Goal: Task Accomplishment & Management: Manage account settings

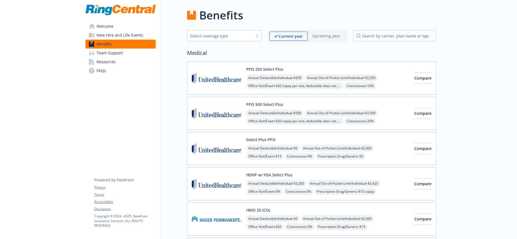
scroll to position [400, 0]
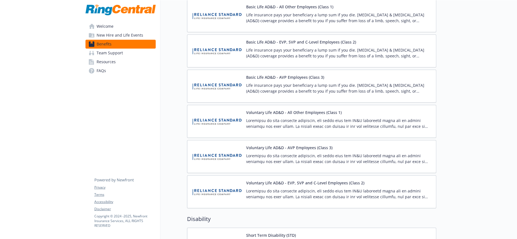
scroll to position [466, 0]
click at [364, 188] on p at bounding box center [338, 194] width 185 height 12
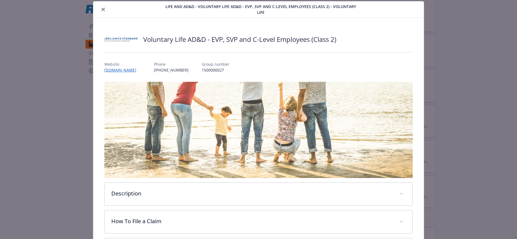
scroll to position [129, 0]
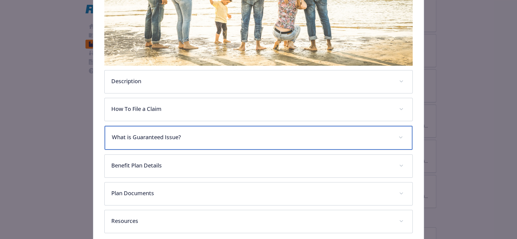
click at [157, 133] on p "What is Guaranteed Issue?" at bounding box center [252, 137] width 280 height 8
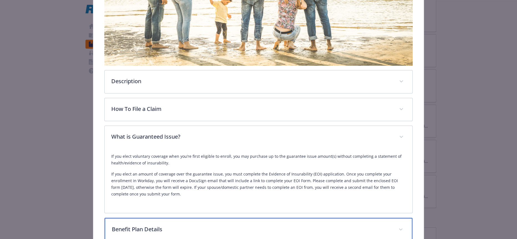
click at [138, 225] on p "Benefit Plan Details" at bounding box center [252, 229] width 280 height 8
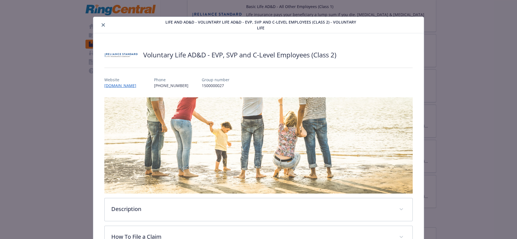
scroll to position [0, 0]
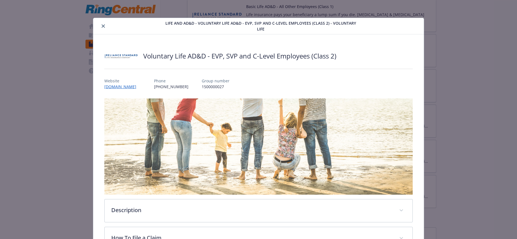
click at [102, 26] on icon "close" at bounding box center [103, 25] width 3 height 3
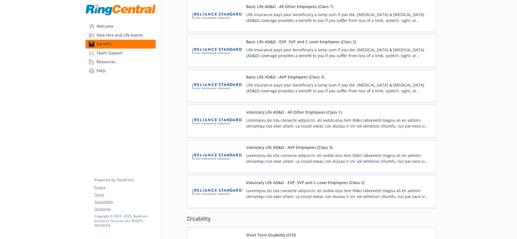
click at [263, 153] on p at bounding box center [338, 159] width 185 height 12
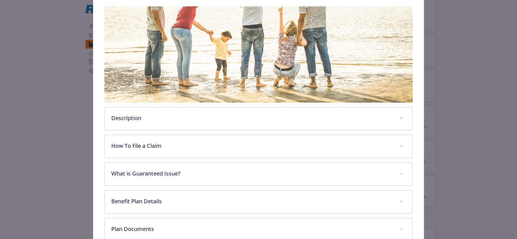
scroll to position [123, 0]
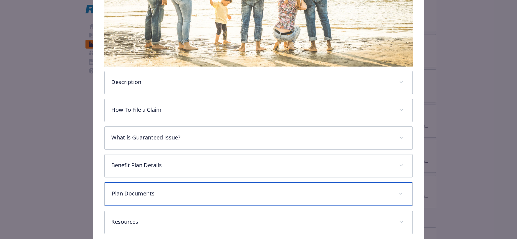
click at [150, 182] on div "Plan Documents" at bounding box center [258, 194] width 307 height 24
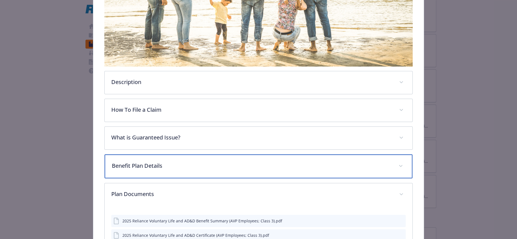
click at [152, 162] on p "Benefit Plan Details" at bounding box center [252, 166] width 280 height 8
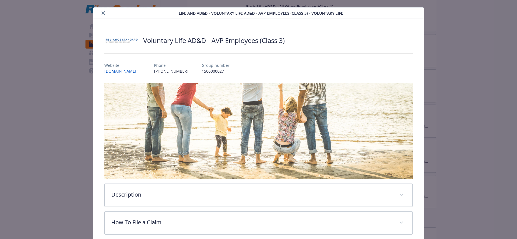
scroll to position [0, 0]
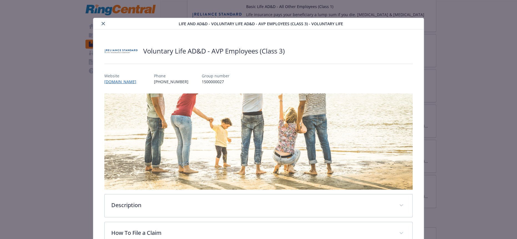
click at [102, 22] on icon "close" at bounding box center [103, 23] width 3 height 3
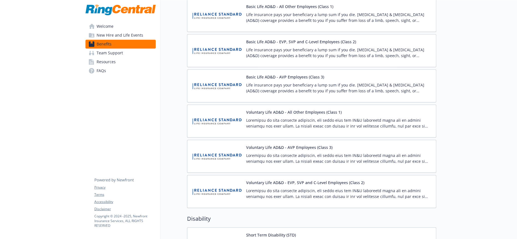
click at [227, 109] on img at bounding box center [217, 121] width 50 height 24
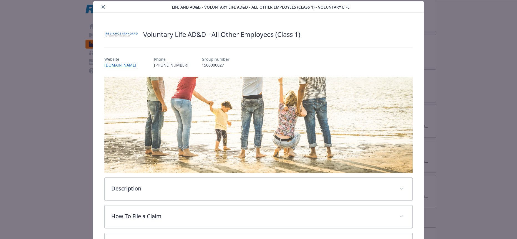
scroll to position [123, 0]
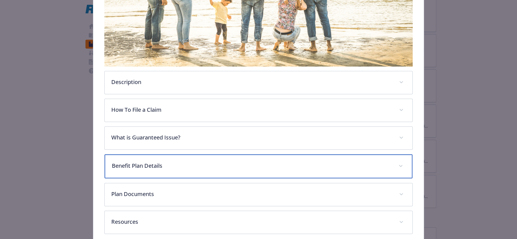
click at [167, 154] on div "Benefit Plan Details" at bounding box center [258, 166] width 307 height 24
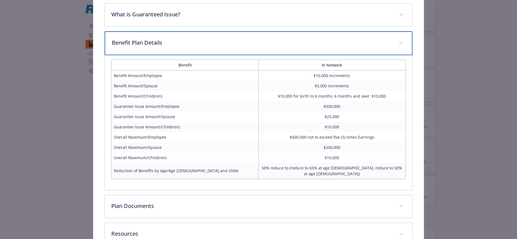
scroll to position [0, 0]
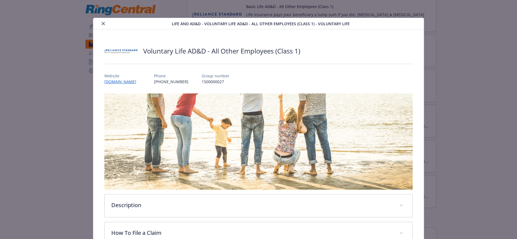
click at [102, 23] on icon "close" at bounding box center [103, 23] width 3 height 3
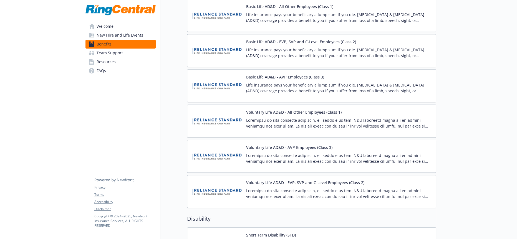
click at [227, 74] on img at bounding box center [217, 86] width 50 height 24
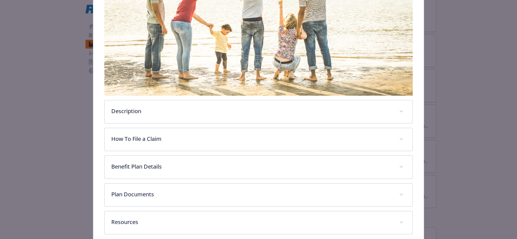
scroll to position [98, 0]
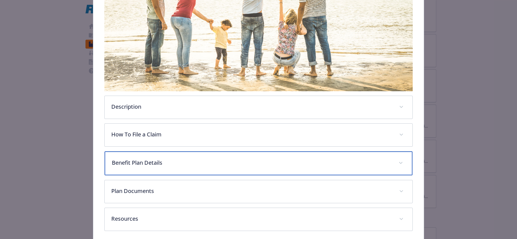
click at [135, 159] on p "Benefit Plan Details" at bounding box center [252, 163] width 280 height 8
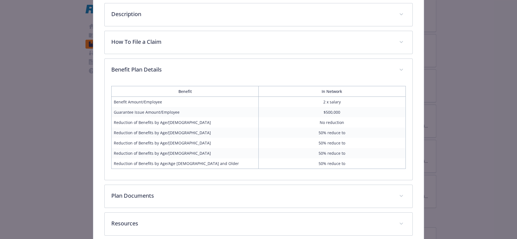
scroll to position [0, 0]
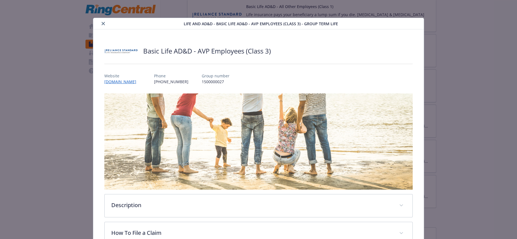
click at [102, 22] on icon "close" at bounding box center [103, 23] width 3 height 3
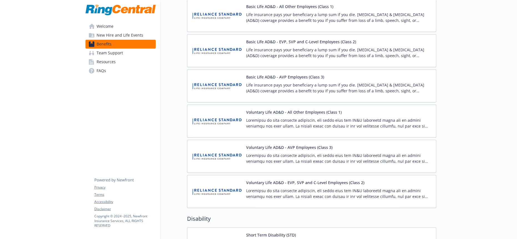
click at [232, 180] on img at bounding box center [217, 192] width 50 height 24
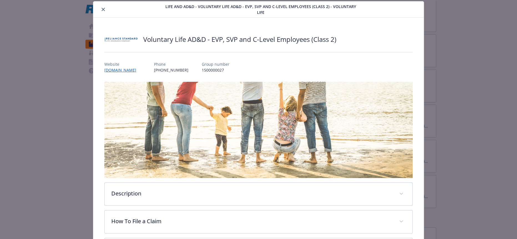
scroll to position [129, 0]
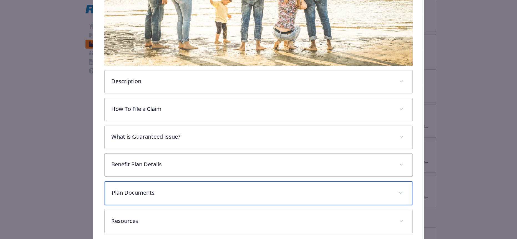
click at [143, 189] on p "Plan Documents" at bounding box center [252, 193] width 280 height 8
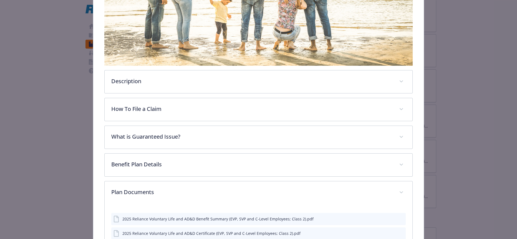
click at [398, 217] on icon "preview file" at bounding box center [400, 219] width 5 height 4
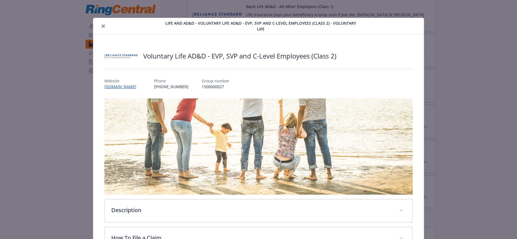
click at [102, 25] on icon "close" at bounding box center [103, 25] width 3 height 3
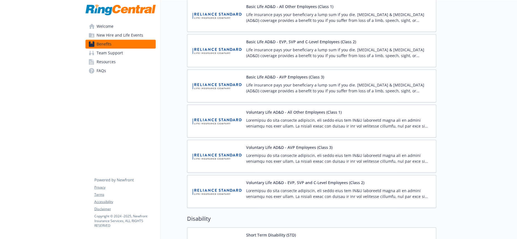
click at [266, 144] on button "Voluntary Life AD&D - AVP Employees (Class 3)" at bounding box center [289, 147] width 86 height 6
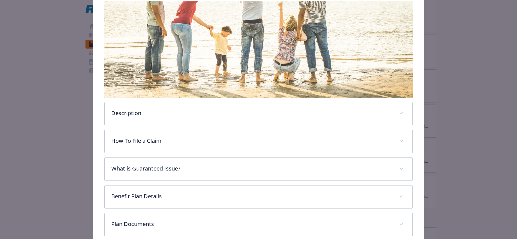
scroll to position [123, 0]
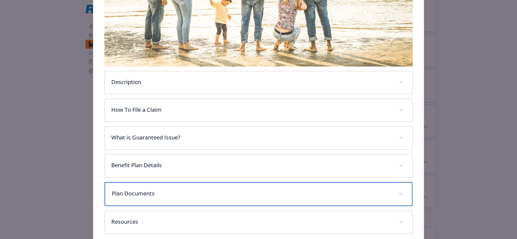
click at [137, 189] on p "Plan Documents" at bounding box center [252, 193] width 280 height 8
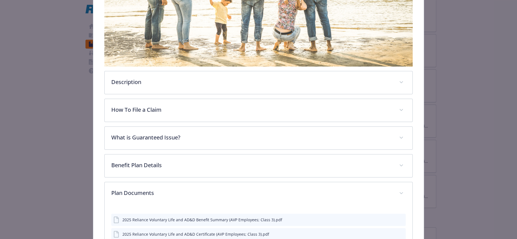
click at [396, 214] on div "2025 Reliance Voluntary Life and AD&D Benefit Summary (AVP Employees; Class 3).…" at bounding box center [258, 220] width 294 height 12
click at [398, 218] on icon "preview file" at bounding box center [400, 220] width 5 height 4
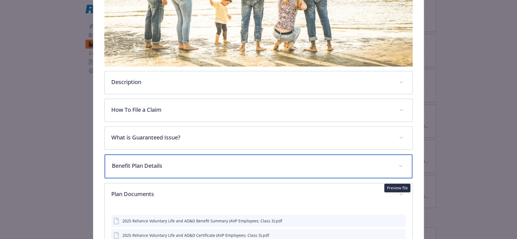
click at [116, 162] on p "Benefit Plan Details" at bounding box center [252, 166] width 280 height 8
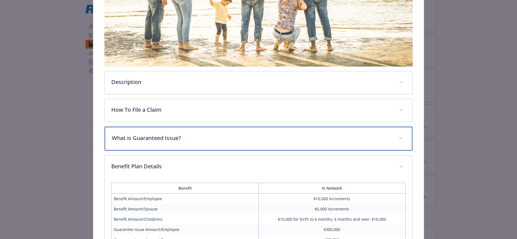
click at [123, 134] on p "What is Guaranteed Issue?" at bounding box center [252, 138] width 280 height 8
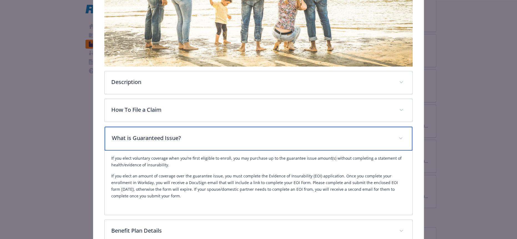
scroll to position [0, 0]
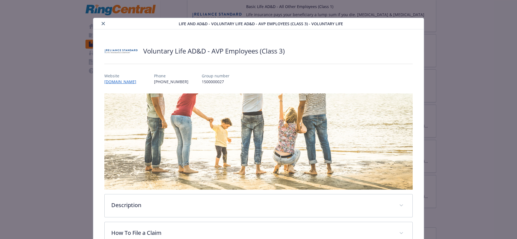
click at [103, 24] on button "close" at bounding box center [103, 23] width 7 height 7
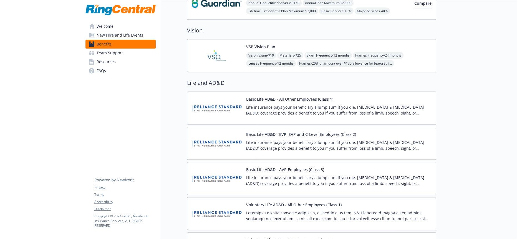
click at [217, 167] on img at bounding box center [217, 179] width 50 height 24
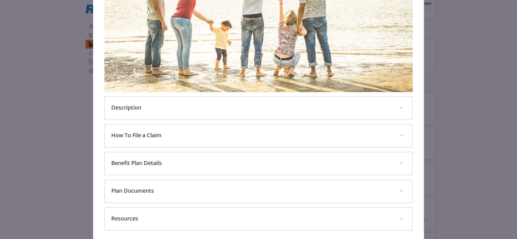
scroll to position [98, 0]
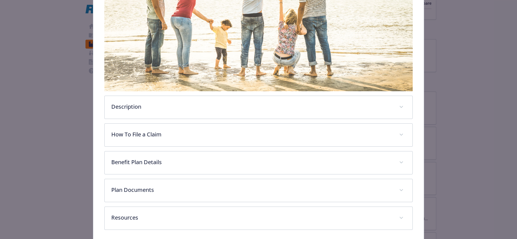
click at [132, 209] on div "Basic Life AD&D - AVP Employees (Class 3) Website www.reliancematrix.com Phone …" at bounding box center [258, 87] width 330 height 312
click at [132, 208] on div "Basic Life AD&D - AVP Employees (Class 3) Website www.reliancematrix.com Phone …" at bounding box center [258, 87] width 330 height 312
click at [147, 186] on div "Description Life insurance pays your beneficiary a lump sum if you die. Acciden…" at bounding box center [258, 112] width 308 height 235
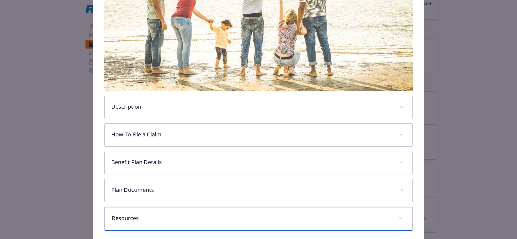
click at [142, 207] on div "Resources" at bounding box center [258, 219] width 307 height 24
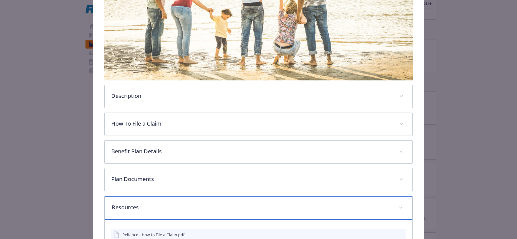
scroll to position [129, 0]
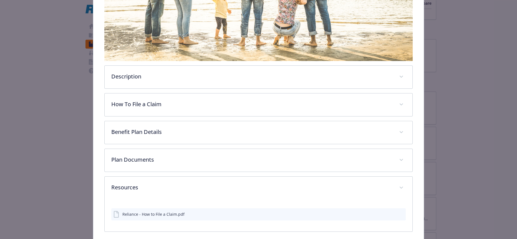
click at [153, 211] on div "Reliance - How to File a Claim.pdf" at bounding box center [148, 214] width 71 height 7
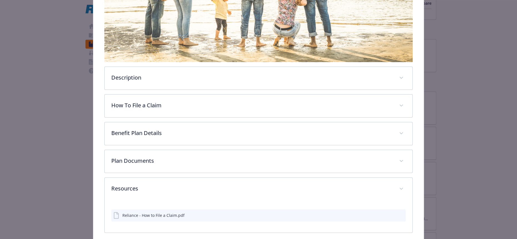
click at [398, 213] on icon "preview file" at bounding box center [400, 215] width 5 height 4
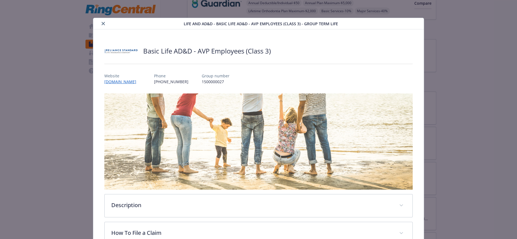
click at [102, 21] on button "close" at bounding box center [103, 23] width 7 height 7
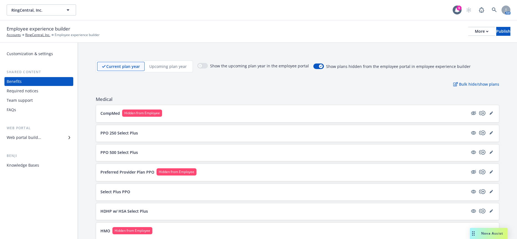
click at [382, 96] on span "Medical" at bounding box center [297, 99] width 403 height 7
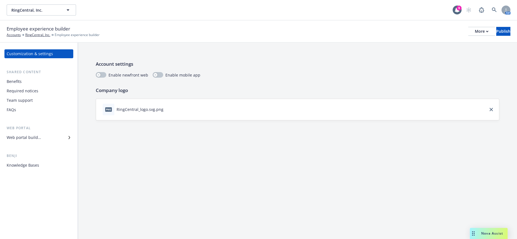
click at [24, 133] on div "Web portal builder" at bounding box center [24, 137] width 34 height 9
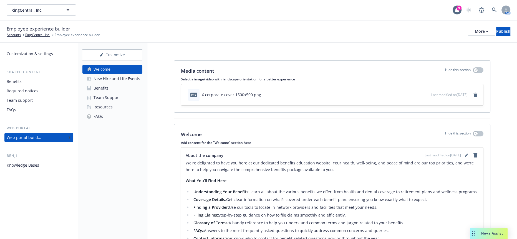
click at [14, 161] on div "Knowledge Bases" at bounding box center [23, 165] width 32 height 9
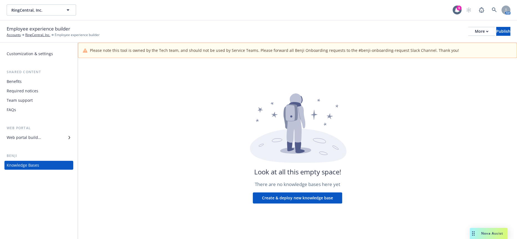
click at [24, 133] on div "Web portal builder" at bounding box center [24, 137] width 34 height 9
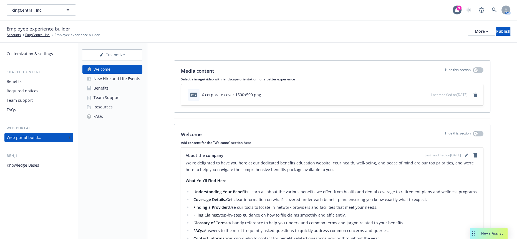
click at [106, 84] on div "Benefits" at bounding box center [100, 88] width 15 height 9
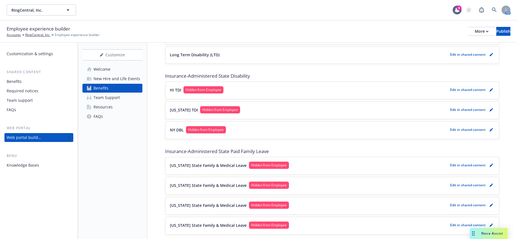
scroll to position [555, 0]
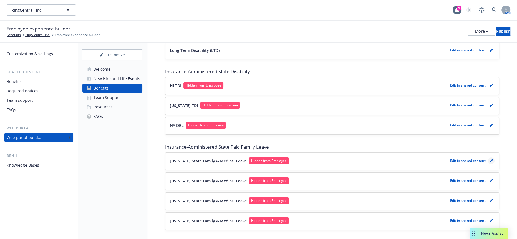
click at [488, 158] on link "pencil" at bounding box center [491, 161] width 7 height 7
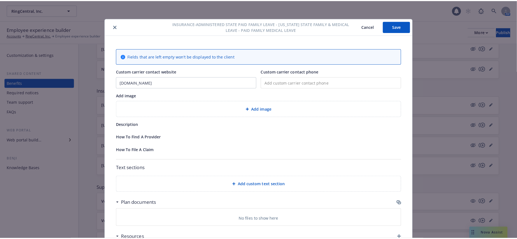
scroll to position [17, 0]
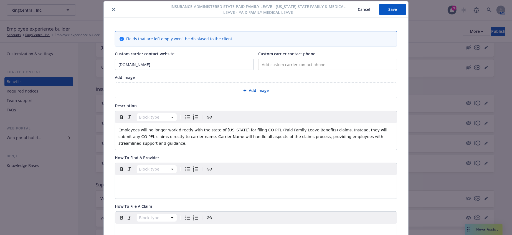
click at [112, 10] on icon "close" at bounding box center [113, 9] width 3 height 3
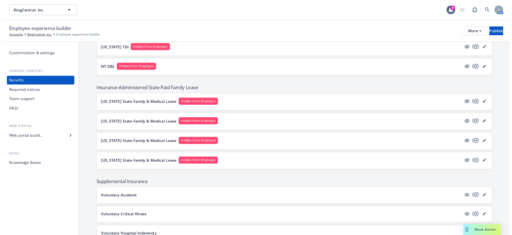
scroll to position [551, 0]
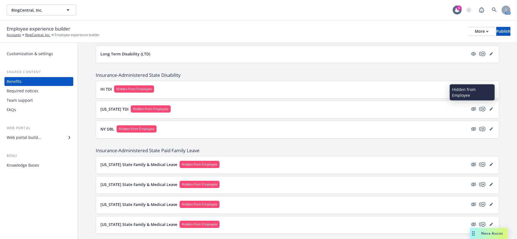
click at [471, 163] on icon "hidden" at bounding box center [473, 165] width 5 height 4
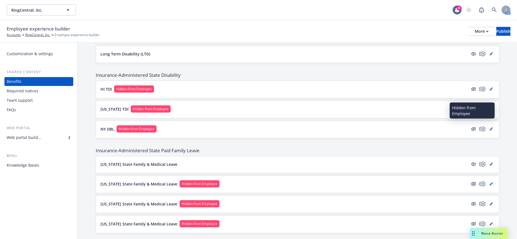
click at [472, 182] on icon "hidden" at bounding box center [473, 184] width 5 height 4
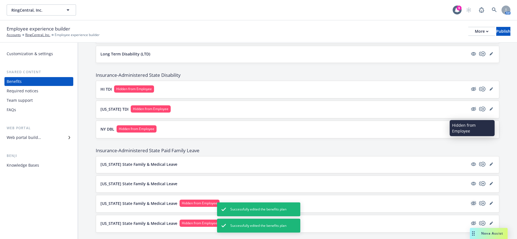
click at [471, 202] on icon "hidden" at bounding box center [473, 204] width 5 height 4
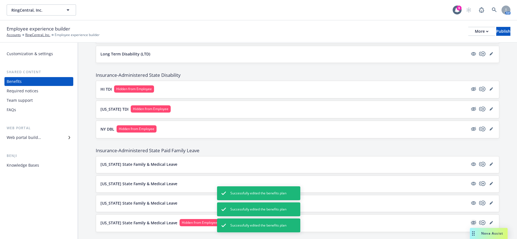
click at [472, 219] on icon "hidden" at bounding box center [473, 222] width 7 height 7
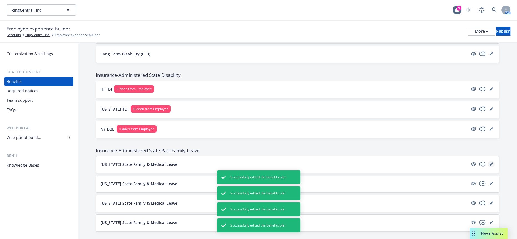
click at [488, 161] on link "editPencil" at bounding box center [491, 164] width 7 height 7
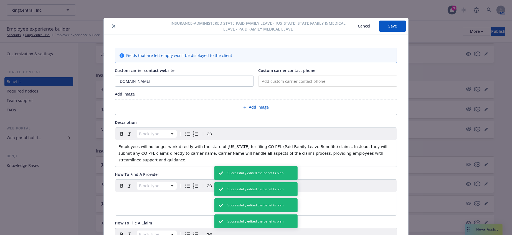
scroll to position [17, 0]
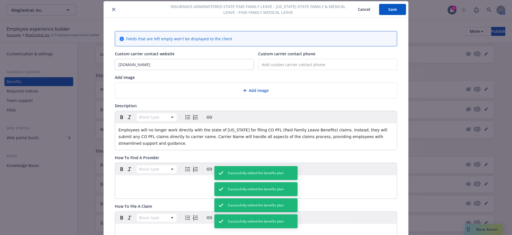
click at [315, 129] on p "Employees will no longer work directly with the state of Colorado for filing CO…" at bounding box center [255, 136] width 275 height 20
click at [152, 130] on span "Employees will no longer work directly with the state of Colorado for filing CO…" at bounding box center [253, 137] width 270 height 18
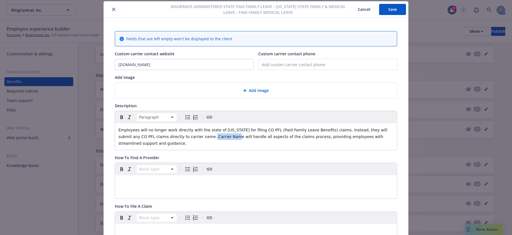
drag, startPoint x: 146, startPoint y: 127, endPoint x: 128, endPoint y: 126, distance: 18.4
click at [128, 128] on span "Employees will no longer work directly with the state of Colorado for filing CO…" at bounding box center [253, 137] width 270 height 18
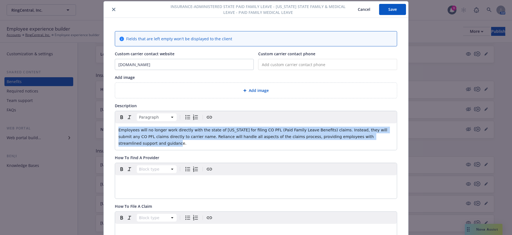
drag, startPoint x: 304, startPoint y: 128, endPoint x: 65, endPoint y: 110, distance: 239.8
click at [65, 110] on div "Insurance-Administered State Paid Family Leave - Colorado State Family & Medica…" at bounding box center [256, 117] width 512 height 235
copy span "Employees will no longer work directly with the state of Colorado for filing CO…"
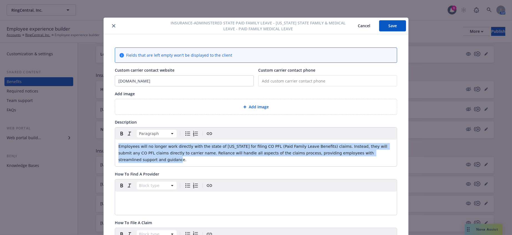
scroll to position [0, 0]
click at [389, 24] on button "Save" at bounding box center [392, 26] width 27 height 11
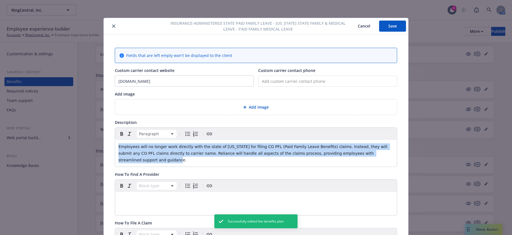
click at [110, 23] on button "close" at bounding box center [113, 26] width 7 height 7
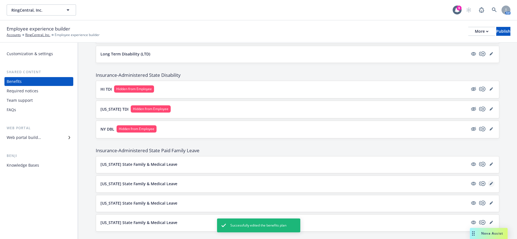
click at [489, 182] on icon "editPencil" at bounding box center [490, 183] width 3 height 3
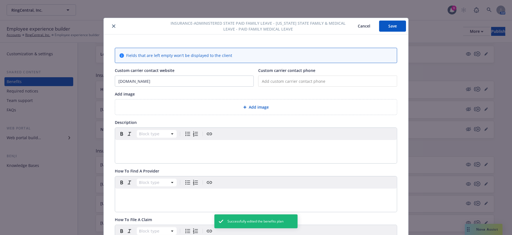
scroll to position [17, 0]
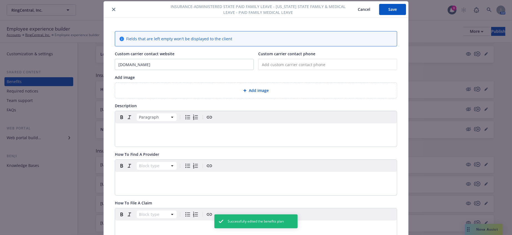
click at [171, 126] on p "editable markdown" at bounding box center [255, 129] width 275 height 7
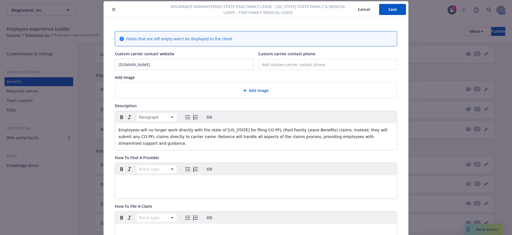
click at [230, 128] on span "Employees will no longer work directly with the state of Colorado for filing CO…" at bounding box center [253, 137] width 270 height 18
click at [237, 128] on span "Employees will no longer work directly with the state of Colorado for filing CT…" at bounding box center [253, 137] width 270 height 18
click at [236, 128] on span "Employees will no longer work directly with the state of Colorado for filing CT…" at bounding box center [253, 137] width 270 height 18
click at [261, 128] on span "Employees will no longer work directly with the state of Colorado for filing CT…" at bounding box center [254, 137] width 273 height 18
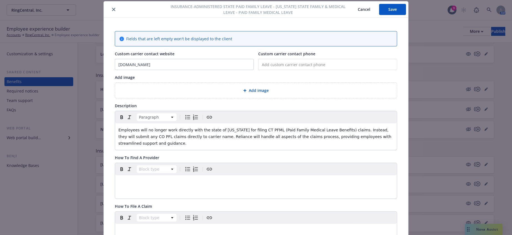
click at [354, 128] on span "Employees will no longer work directly with the state of Colorado for filing CT…" at bounding box center [255, 137] width 274 height 18
drag, startPoint x: 134, startPoint y: 127, endPoint x: 116, endPoint y: 126, distance: 18.7
click at [118, 128] on span "Employees will no longer work directly with the state of Colorado for filing CT…" at bounding box center [253, 137] width 271 height 18
click at [329, 133] on div "Employees will no longer work directly with the state of Colorado for filing CT…" at bounding box center [256, 136] width 282 height 27
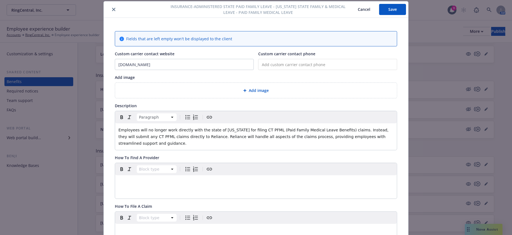
click at [392, 6] on button "Save" at bounding box center [392, 9] width 27 height 11
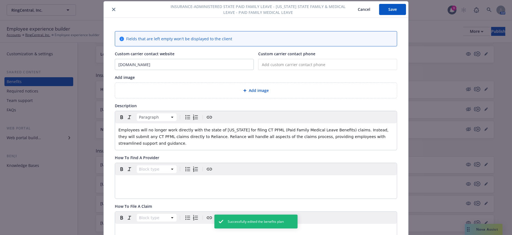
click at [112, 11] on icon "close" at bounding box center [113, 9] width 3 height 3
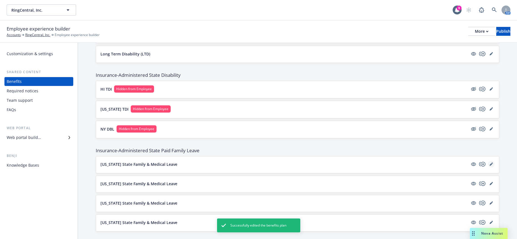
click at [488, 161] on link "editPencil" at bounding box center [491, 164] width 7 height 7
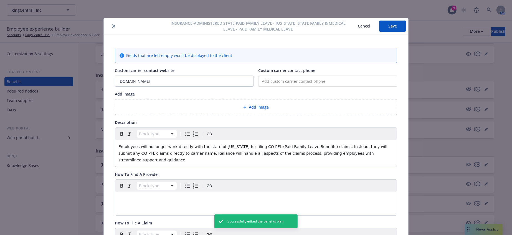
scroll to position [17, 0]
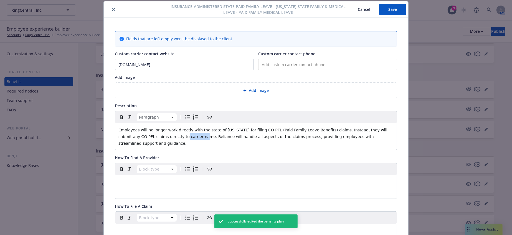
drag, startPoint x: 124, startPoint y: 127, endPoint x: 374, endPoint y: 122, distance: 250.5
click at [374, 128] on span "Employees will no longer work directly with the state of Colorado for filing CO…" at bounding box center [253, 137] width 270 height 18
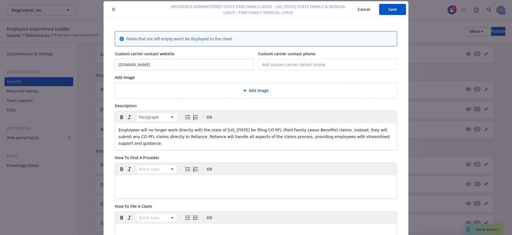
click at [257, 128] on span "Employees will no longer work directly with the state of Colorado for filing CO…" at bounding box center [254, 137] width 272 height 18
click at [238, 128] on span "Employees will no longer work directly with the state of Colorado for filing CO…" at bounding box center [254, 137] width 273 height 18
click at [368, 128] on span "Employees will no longer work directly with the state of Colorado for filing CO…" at bounding box center [254, 137] width 273 height 18
click at [399, 7] on button "Save" at bounding box center [392, 9] width 27 height 11
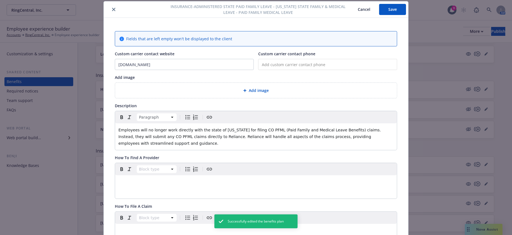
click at [112, 10] on icon "close" at bounding box center [113, 9] width 3 height 3
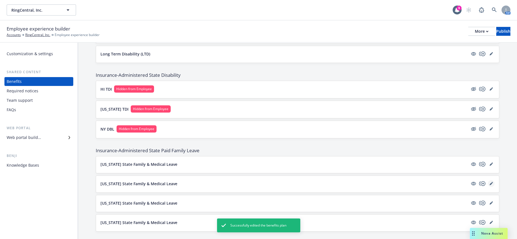
click at [488, 180] on link "editPencil" at bounding box center [491, 183] width 7 height 7
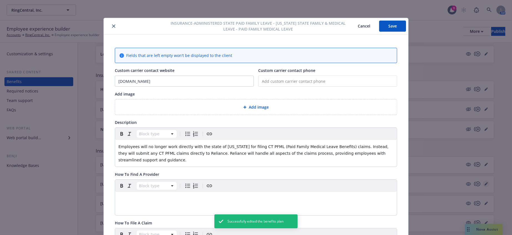
scroll to position [17, 0]
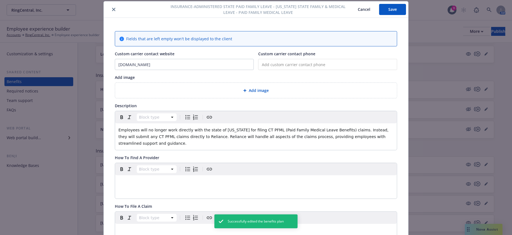
click at [260, 128] on span "Employees will no longer work directly with the state of Colorado for filing CT…" at bounding box center [253, 137] width 271 height 18
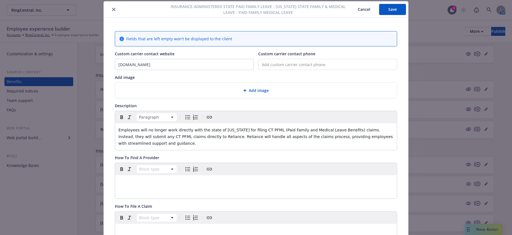
click at [378, 13] on button "Cancel" at bounding box center [364, 9] width 30 height 11
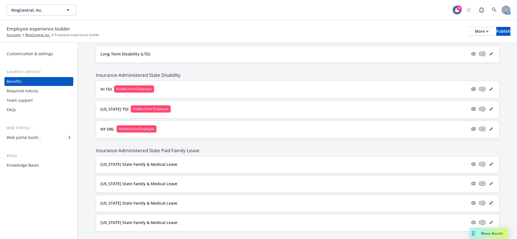
click at [491, 201] on icon "editPencil" at bounding box center [491, 201] width 1 height 1
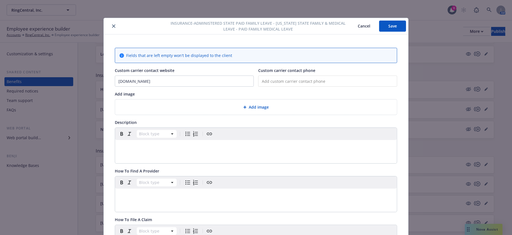
scroll to position [17, 0]
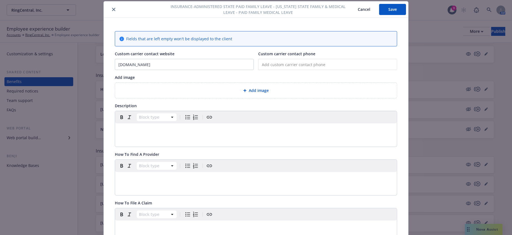
click at [113, 10] on div at bounding box center [137, 9] width 62 height 7
click at [110, 7] on button "close" at bounding box center [113, 9] width 7 height 7
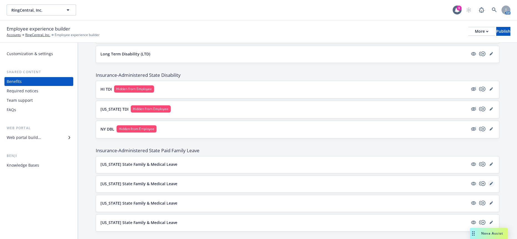
click at [491, 180] on link "editPencil" at bounding box center [491, 183] width 7 height 7
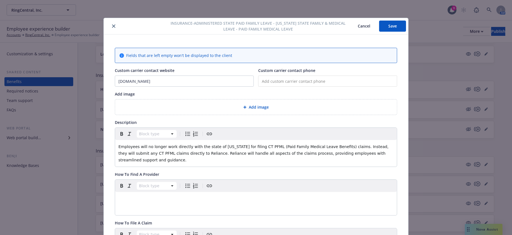
scroll to position [17, 0]
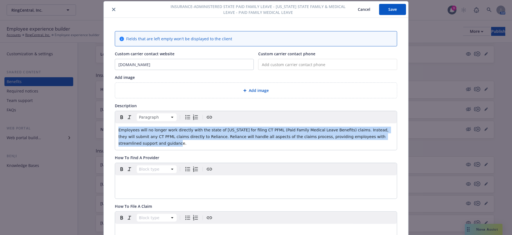
drag, startPoint x: 324, startPoint y: 128, endPoint x: 105, endPoint y: 121, distance: 220.1
click at [105, 121] on div "Fields that are left empty won't be displayed to the client Custom carrier cont…" at bounding box center [256, 210] width 305 height 384
copy span "Employees will no longer work directly with the state of Colorado for filing CT…"
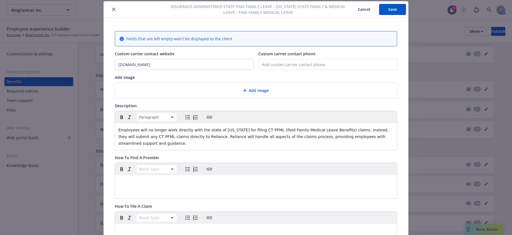
click at [111, 12] on div "Insurance-Administered State Paid Family Leave - Connecticut State Family & Med…" at bounding box center [256, 9] width 305 height 16
click at [111, 11] on button "close" at bounding box center [113, 9] width 7 height 7
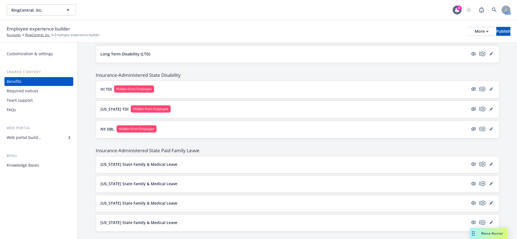
click at [489, 200] on link "editPencil" at bounding box center [491, 203] width 7 height 7
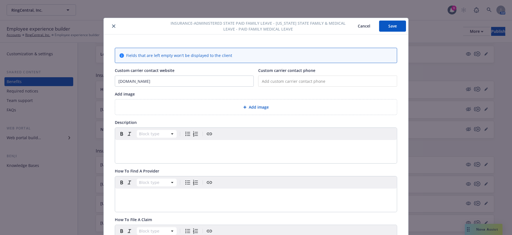
scroll to position [17, 0]
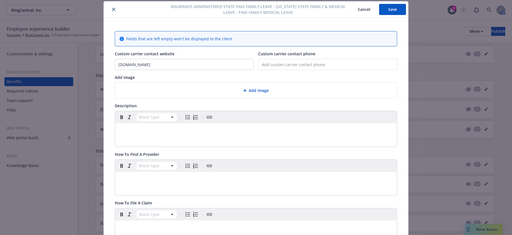
click at [142, 130] on div "Block type" at bounding box center [256, 128] width 282 height 35
click at [142, 126] on div "editable markdown" at bounding box center [256, 129] width 282 height 13
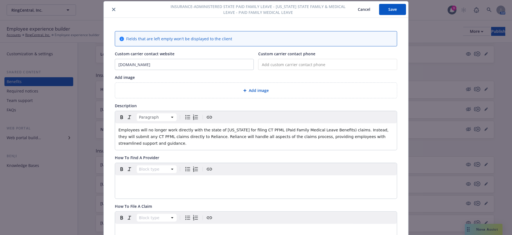
click at [242, 126] on p "Employees will no longer work directly with the state of Colorado for filing CT…" at bounding box center [255, 136] width 275 height 20
click at [230, 128] on span "Employees will no longer work directly with the state of Colorado for filing CT…" at bounding box center [253, 137] width 271 height 18
click at [353, 128] on span "Employees will no longer work directly with the state of Colorado for filing MA…" at bounding box center [254, 137] width 272 height 18
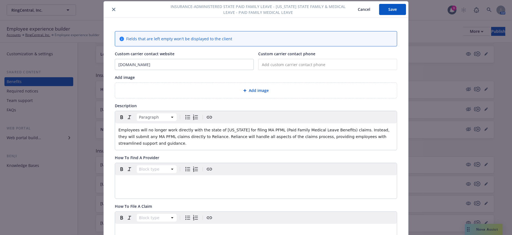
click at [384, 9] on button "Save" at bounding box center [392, 9] width 27 height 11
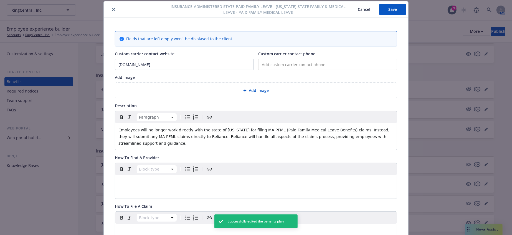
click at [112, 10] on icon "close" at bounding box center [113, 9] width 3 height 3
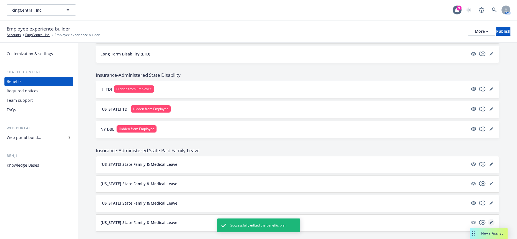
click at [489, 221] on icon "editPencil" at bounding box center [490, 222] width 3 height 3
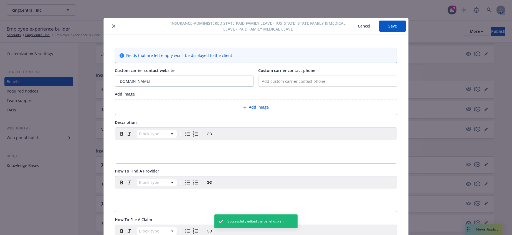
scroll to position [17, 0]
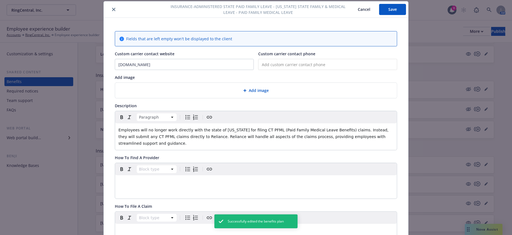
click at [204, 128] on span "Employees will no longer work directly with the state of Colorado for filing CT…" at bounding box center [253, 137] width 271 height 18
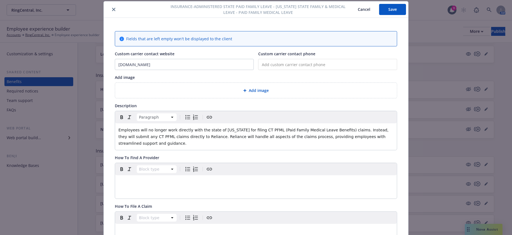
click at [225, 128] on span "Employees will no longer work directly with the state of Oregon for filing CT P…" at bounding box center [253, 137] width 271 height 18
click at [227, 128] on span "Employees will no longer work directly with the state of Oregon for filing CT P…" at bounding box center [253, 137] width 271 height 18
click at [351, 128] on span "Employees will no longer work directly with the state of Oregon for filing OR P…" at bounding box center [254, 137] width 272 height 18
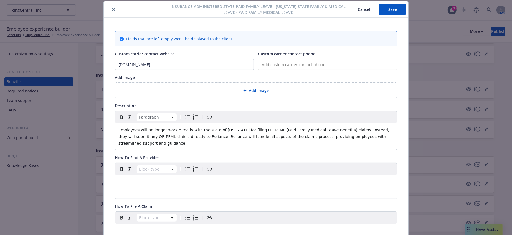
click at [392, 9] on button "Save" at bounding box center [392, 9] width 27 height 11
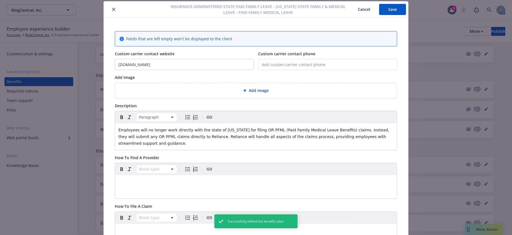
click at [110, 11] on button "close" at bounding box center [113, 9] width 7 height 7
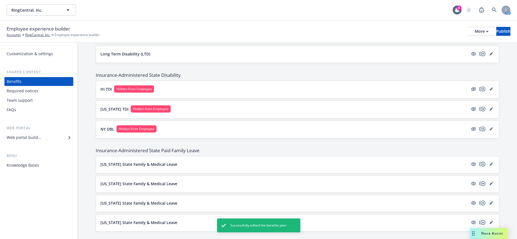
click at [489, 201] on icon "editPencil" at bounding box center [490, 202] width 3 height 3
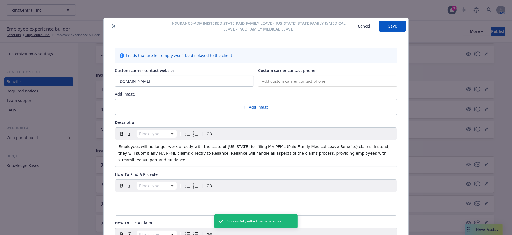
scroll to position [17, 0]
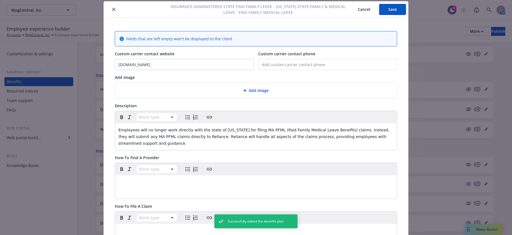
click at [209, 128] on span "Employees will no longer work directly with the state of Colorado for filing MA…" at bounding box center [254, 137] width 272 height 18
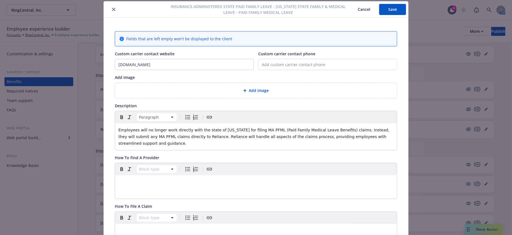
click at [387, 9] on button "Save" at bounding box center [392, 9] width 27 height 11
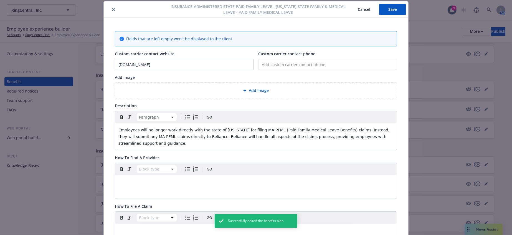
click at [110, 9] on button "close" at bounding box center [113, 9] width 7 height 7
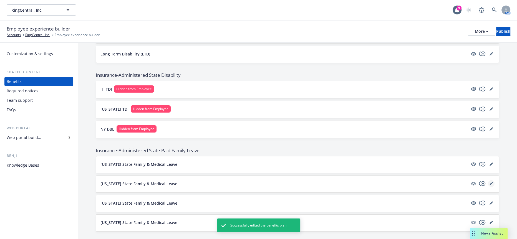
click at [489, 182] on icon "editPencil" at bounding box center [490, 183] width 3 height 3
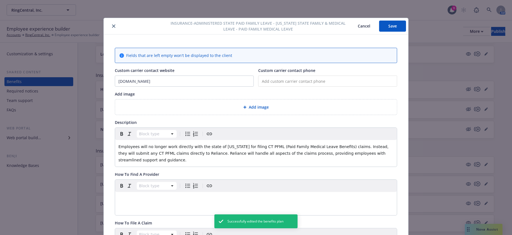
scroll to position [17, 0]
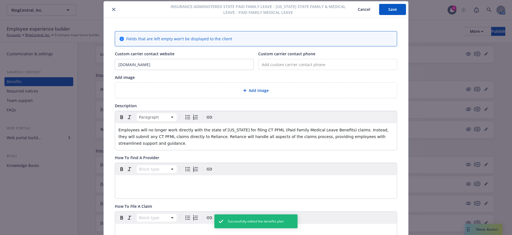
click at [202, 128] on span "Employees will no longer work directly with the state of Colorado for filing CT…" at bounding box center [253, 137] width 271 height 18
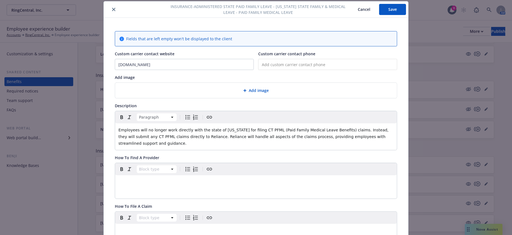
click at [382, 7] on button "Save" at bounding box center [392, 9] width 27 height 11
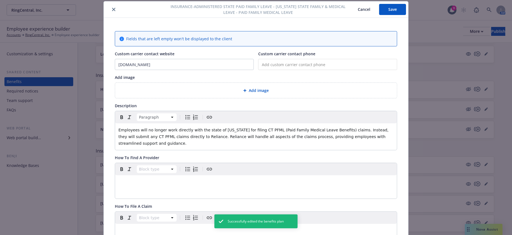
click at [112, 9] on icon "close" at bounding box center [113, 9] width 3 height 3
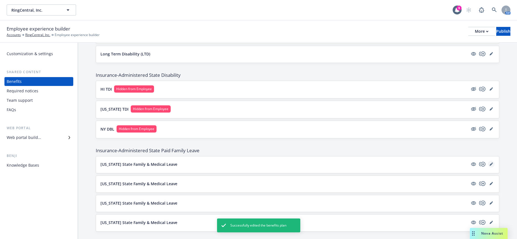
click at [489, 163] on icon "editPencil" at bounding box center [490, 164] width 3 height 3
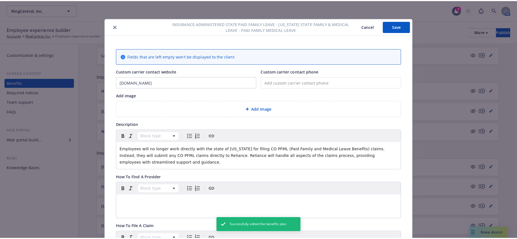
scroll to position [17, 0]
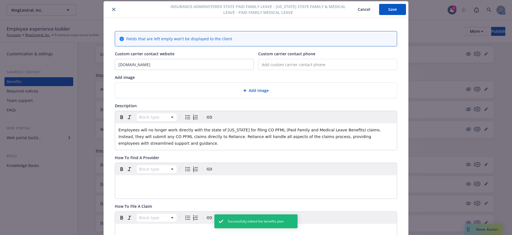
click at [112, 9] on icon "close" at bounding box center [113, 9] width 3 height 3
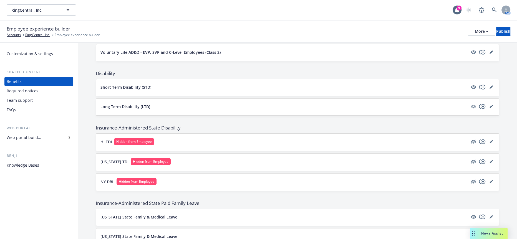
scroll to position [490, 0]
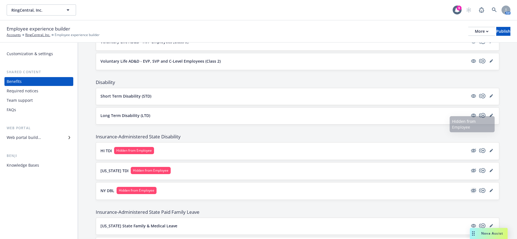
click at [470, 187] on icon "hidden" at bounding box center [473, 190] width 7 height 7
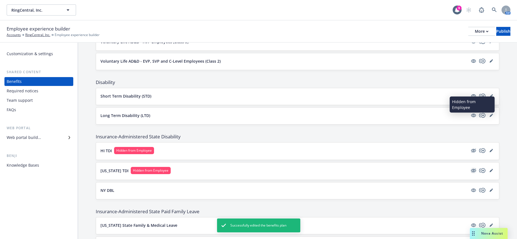
click at [473, 169] on icon "hidden" at bounding box center [473, 171] width 5 height 4
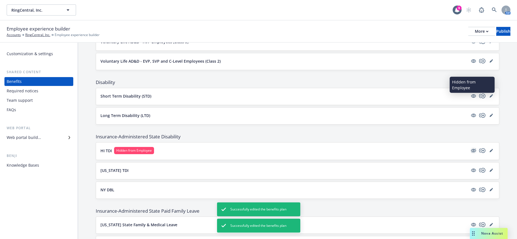
click at [471, 149] on icon "hidden" at bounding box center [473, 151] width 5 height 4
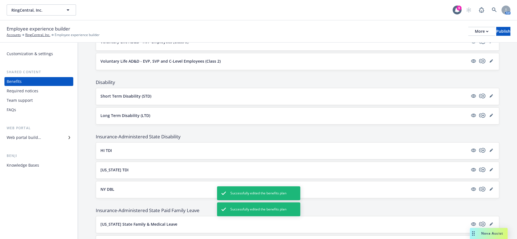
click at [111, 186] on div "NY DBL" at bounding box center [297, 189] width 394 height 7
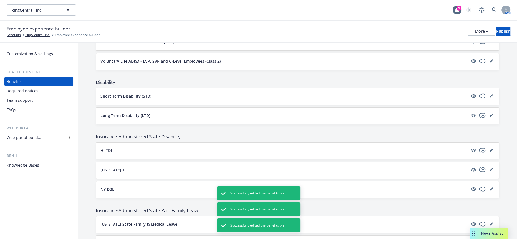
click at [104, 186] on p "NY DBL" at bounding box center [107, 189] width 14 height 6
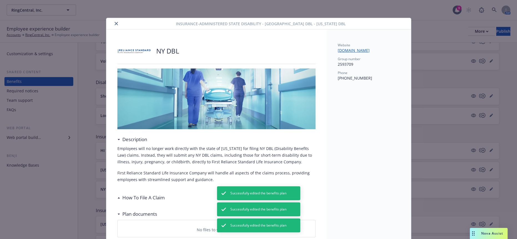
click at [115, 23] on icon "close" at bounding box center [116, 23] width 3 height 3
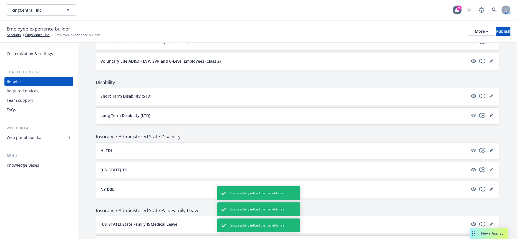
click at [112, 167] on p "New Jersey TDI" at bounding box center [114, 170] width 28 height 6
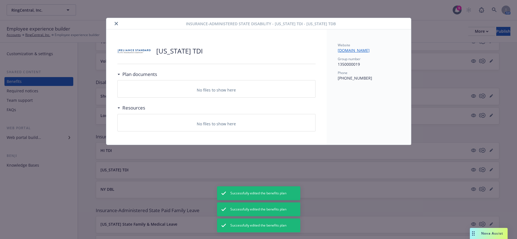
click at [112, 19] on div "Insurance-Administered State Disability - New Jersey TDI - New Jersey TDB" at bounding box center [258, 23] width 305 height 11
click at [115, 22] on icon "close" at bounding box center [116, 23] width 3 height 3
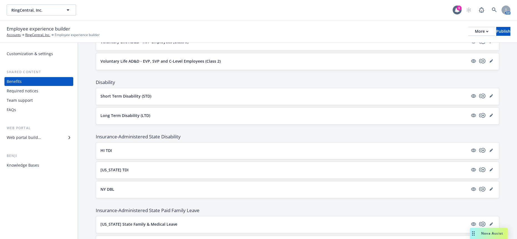
click at [480, 221] on icon "copyPlus" at bounding box center [482, 224] width 7 height 7
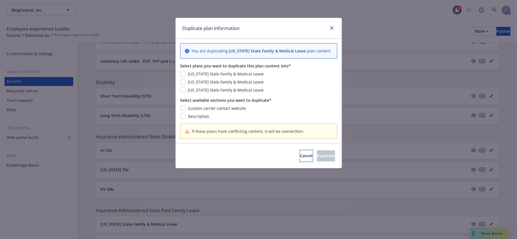
drag, startPoint x: 283, startPoint y: 146, endPoint x: 358, endPoint y: 144, distance: 74.3
click at [300, 153] on span "Cancel" at bounding box center [306, 155] width 12 height 5
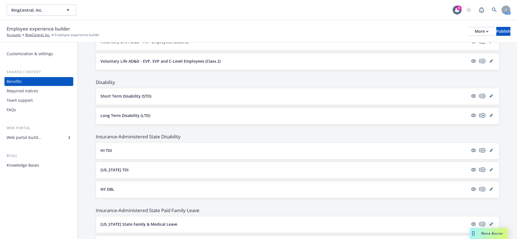
click at [489, 223] on icon "editPencil" at bounding box center [490, 224] width 3 height 3
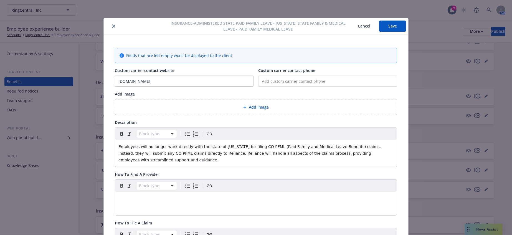
scroll to position [17, 0]
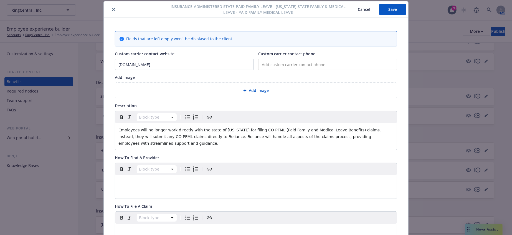
click at [224, 90] on div "Add image" at bounding box center [256, 90] width 282 height 15
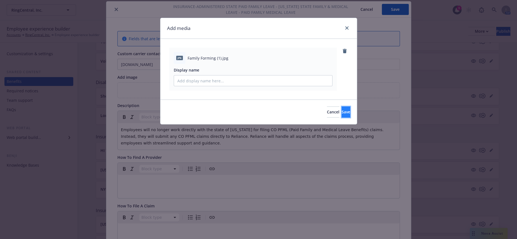
click at [341, 106] on button "Save" at bounding box center [345, 111] width 9 height 11
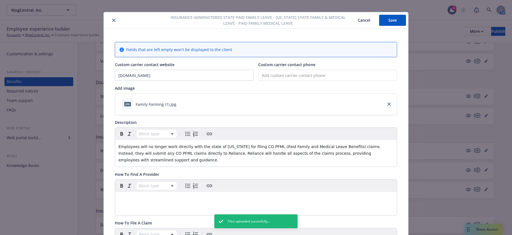
scroll to position [0, 0]
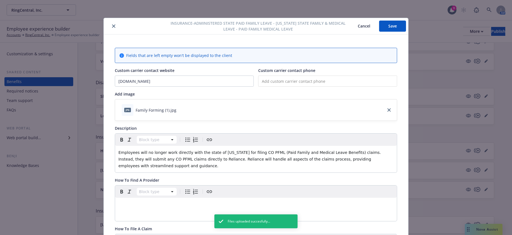
click at [397, 24] on button "Save" at bounding box center [392, 26] width 27 height 11
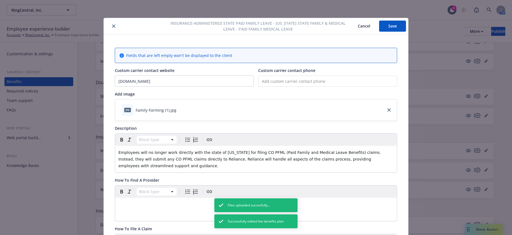
click at [112, 27] on icon "close" at bounding box center [113, 25] width 3 height 3
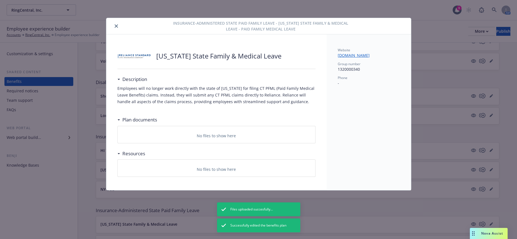
click at [115, 25] on icon "close" at bounding box center [116, 25] width 3 height 3
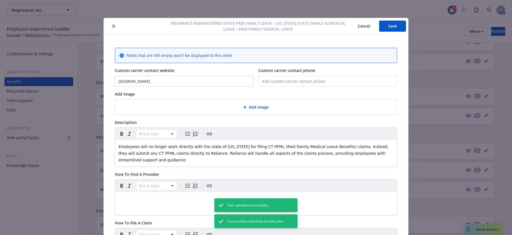
scroll to position [17, 0]
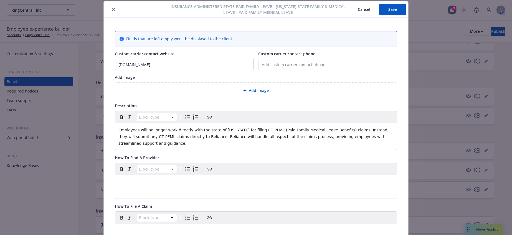
click at [249, 87] on span "Add image" at bounding box center [259, 90] width 20 height 6
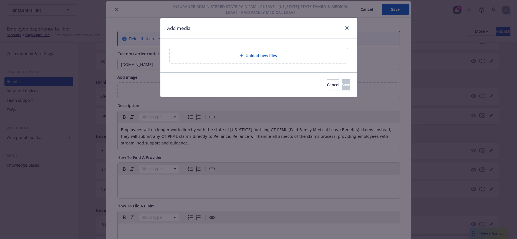
click at [232, 57] on div "Upload new files" at bounding box center [258, 55] width 178 height 15
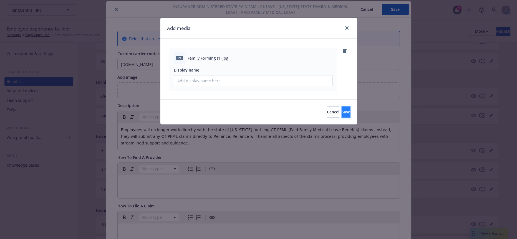
click at [341, 108] on button "Save" at bounding box center [345, 111] width 9 height 11
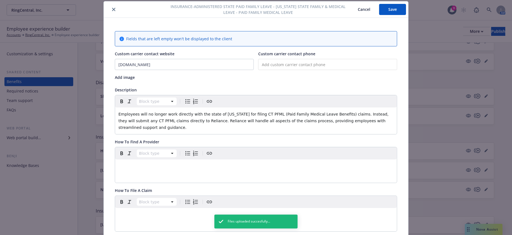
click at [393, 10] on button "Save" at bounding box center [392, 9] width 27 height 11
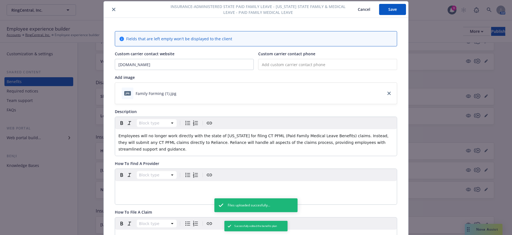
click at [112, 11] on icon "close" at bounding box center [113, 9] width 3 height 3
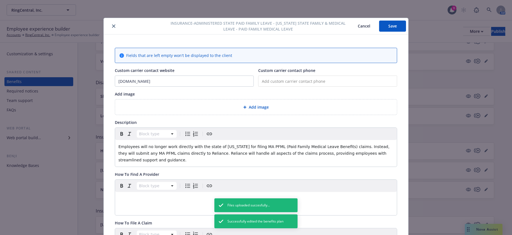
scroll to position [17, 0]
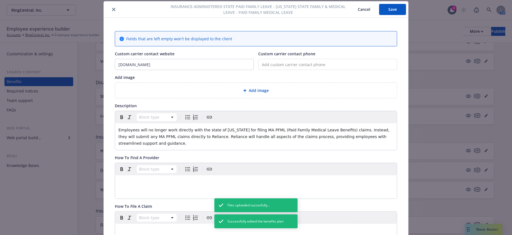
click at [261, 87] on span "Add image" at bounding box center [259, 90] width 20 height 6
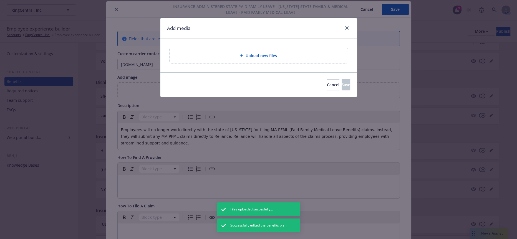
click at [217, 48] on div "Upload new files" at bounding box center [258, 55] width 178 height 15
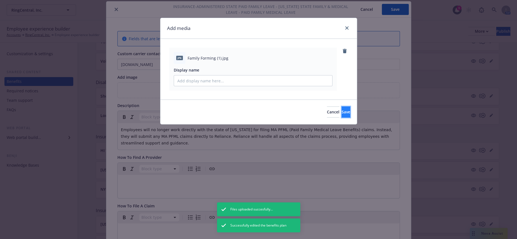
click at [341, 109] on span "Save" at bounding box center [345, 111] width 9 height 5
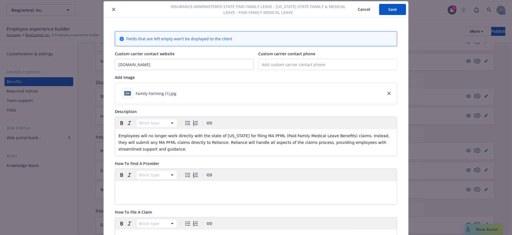
click at [397, 9] on button "Save" at bounding box center [392, 9] width 27 height 11
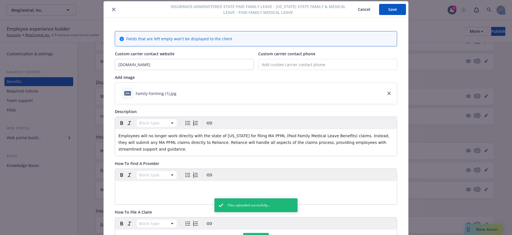
click at [112, 9] on icon "close" at bounding box center [113, 9] width 3 height 3
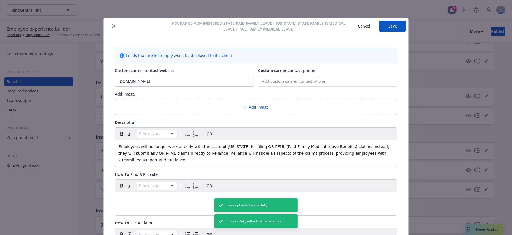
scroll to position [17, 0]
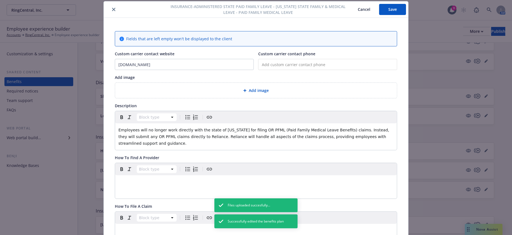
click at [223, 87] on div "Add image" at bounding box center [256, 90] width 273 height 6
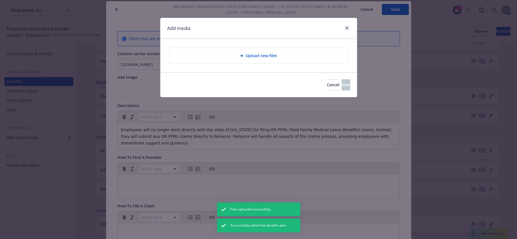
click at [244, 48] on div "Upload new files" at bounding box center [258, 55] width 178 height 15
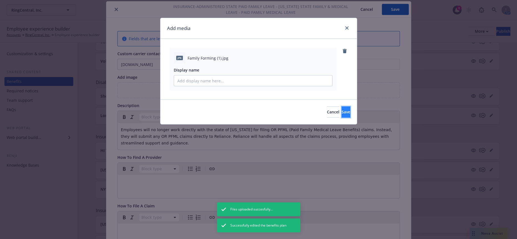
click at [342, 106] on button "Save" at bounding box center [345, 111] width 9 height 11
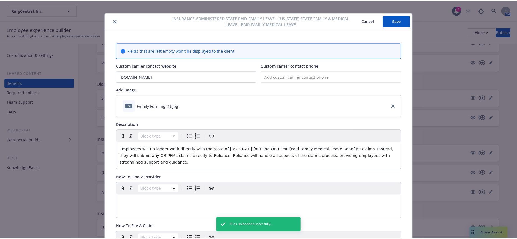
scroll to position [0, 0]
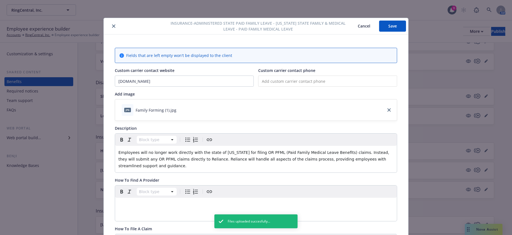
click at [387, 27] on button "Save" at bounding box center [392, 26] width 27 height 11
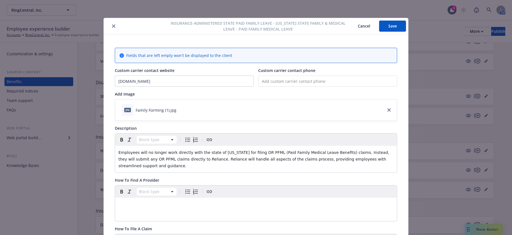
click at [400, 29] on button "Save" at bounding box center [392, 26] width 27 height 11
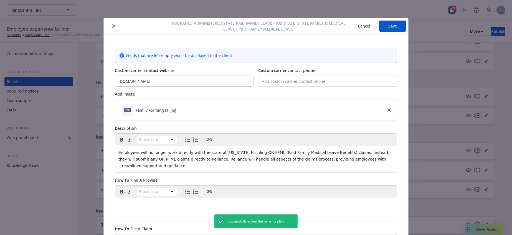
click at [112, 26] on icon "close" at bounding box center [113, 25] width 3 height 3
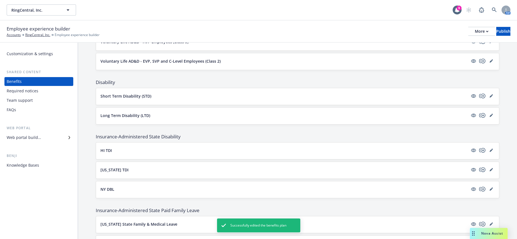
click at [491, 33] on div "Employee experience builder Accounts RingCentral, Inc. Employee experience buil…" at bounding box center [258, 31] width 503 height 12
click at [496, 29] on div "Publish" at bounding box center [503, 31] width 14 height 8
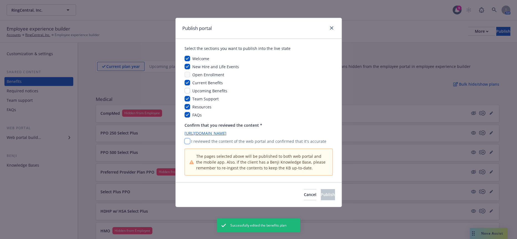
click at [186, 138] on input "checkbox" at bounding box center [187, 141] width 6 height 6
checkbox input "true"
click at [321, 192] on span "Publish" at bounding box center [328, 194] width 14 height 5
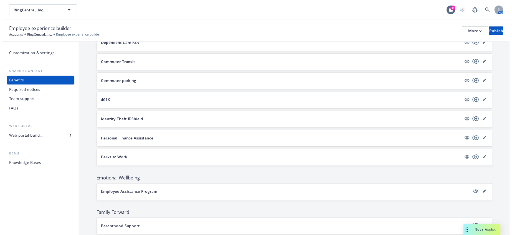
scroll to position [895, 0]
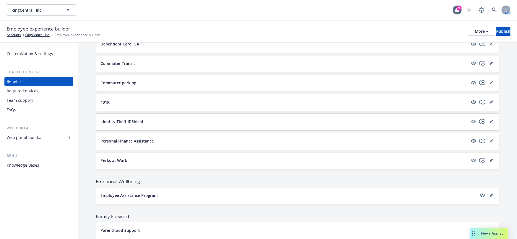
click at [490, 229] on icon "editPencil" at bounding box center [490, 230] width 3 height 3
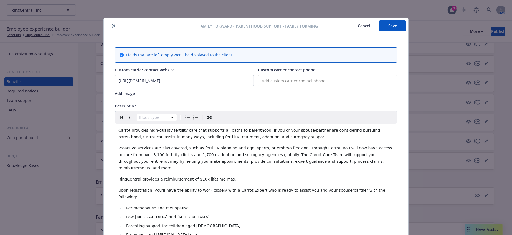
scroll to position [17, 0]
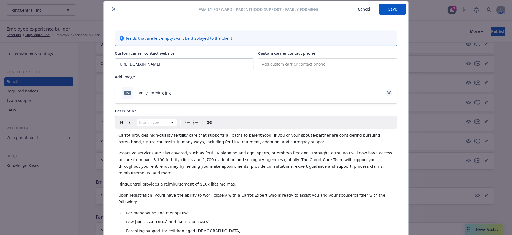
click at [389, 89] on link "close" at bounding box center [389, 92] width 7 height 7
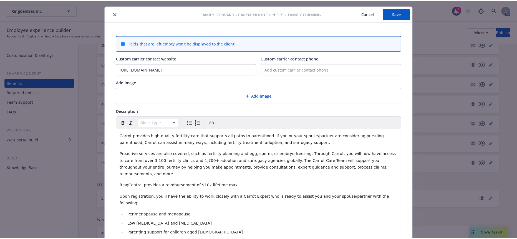
scroll to position [0, 0]
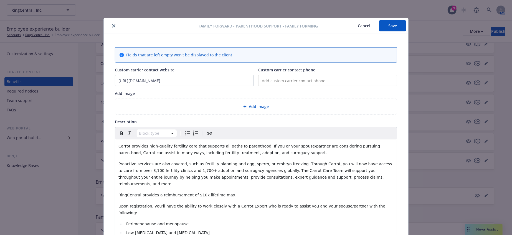
click at [244, 103] on div "Add image" at bounding box center [256, 106] width 273 height 6
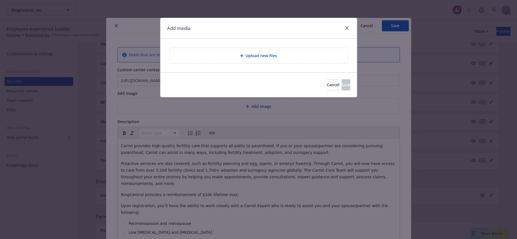
click at [266, 53] on span "Upload new files" at bounding box center [260, 56] width 31 height 6
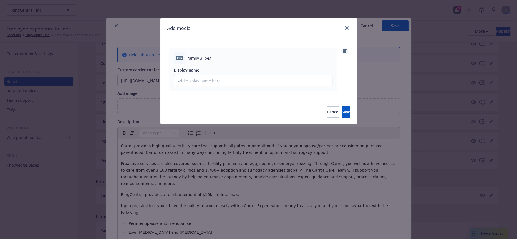
click at [345, 49] on icon "remove" at bounding box center [344, 51] width 4 height 4
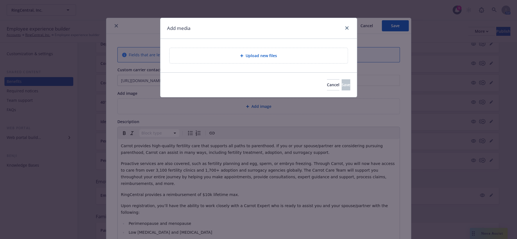
click at [230, 48] on div "Upload new files" at bounding box center [258, 55] width 178 height 15
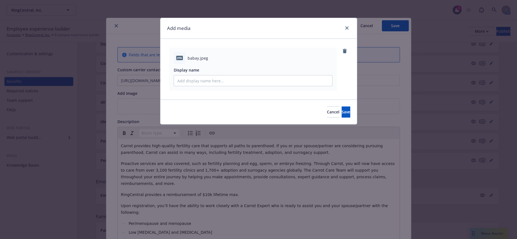
click at [335, 100] on div "Cancel Save" at bounding box center [258, 112] width 196 height 25
click at [345, 49] on icon "remove" at bounding box center [345, 51] width 4 height 4
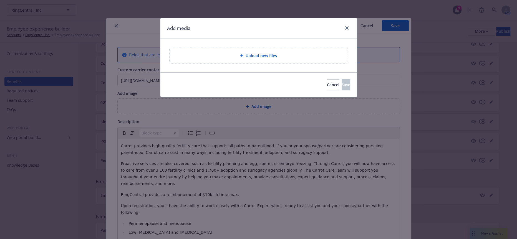
click at [271, 53] on span "Upload new files" at bounding box center [260, 56] width 31 height 6
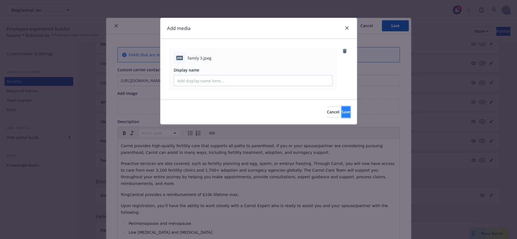
click at [341, 109] on span "Save" at bounding box center [345, 111] width 9 height 5
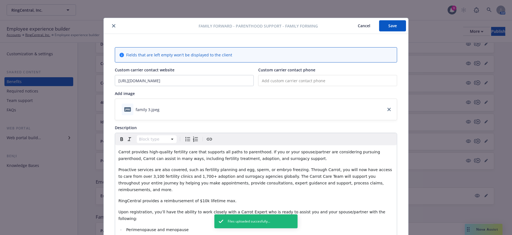
click at [387, 24] on button "Save" at bounding box center [392, 25] width 27 height 11
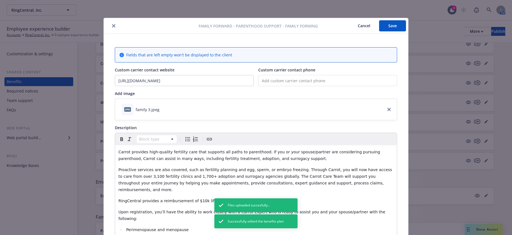
click at [110, 22] on button "close" at bounding box center [113, 25] width 7 height 7
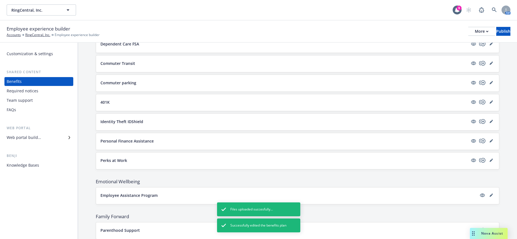
click at [130, 227] on p "Parenthood Support" at bounding box center [119, 230] width 39 height 6
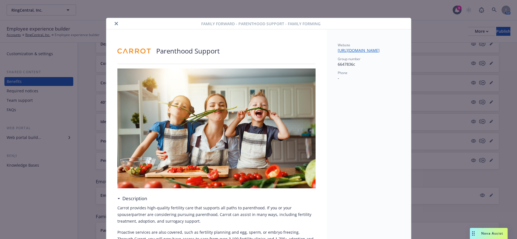
click at [115, 22] on icon "close" at bounding box center [116, 23] width 3 height 3
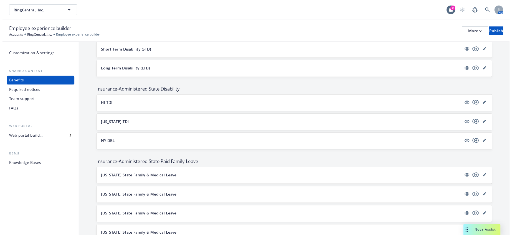
scroll to position [525, 0]
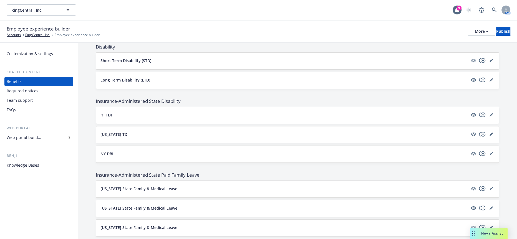
click at [118, 131] on p "New Jersey TDI" at bounding box center [114, 134] width 28 height 6
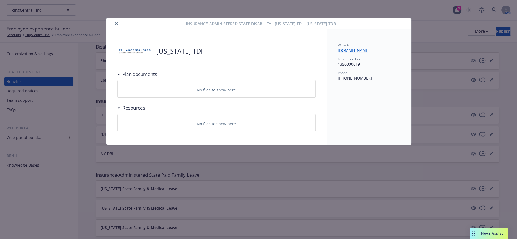
click at [115, 24] on icon "close" at bounding box center [116, 23] width 3 height 3
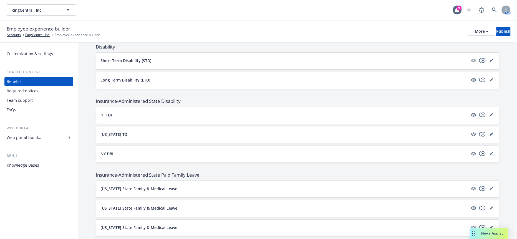
click at [113, 151] on button "NY DBL" at bounding box center [283, 154] width 367 height 6
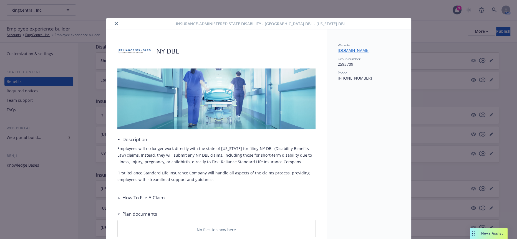
click at [115, 22] on icon "close" at bounding box center [116, 23] width 3 height 3
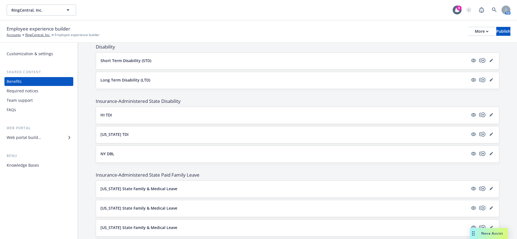
click at [100, 107] on div "HI TDI" at bounding box center [297, 115] width 403 height 17
click at [113, 131] on p "New Jersey TDI" at bounding box center [114, 134] width 28 height 6
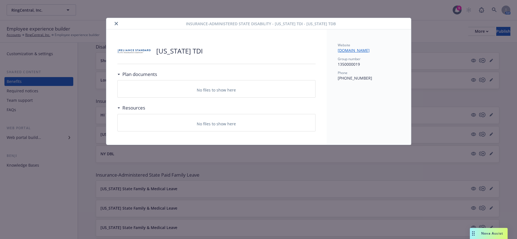
click at [113, 26] on div "Insurance-Administered State Disability - New Jersey TDI - New Jersey TDB" at bounding box center [258, 23] width 305 height 11
click at [115, 22] on icon "close" at bounding box center [116, 23] width 3 height 3
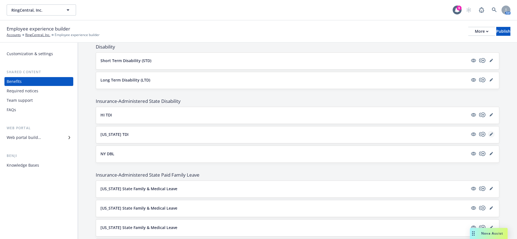
click at [488, 131] on link "editPencil" at bounding box center [491, 134] width 7 height 7
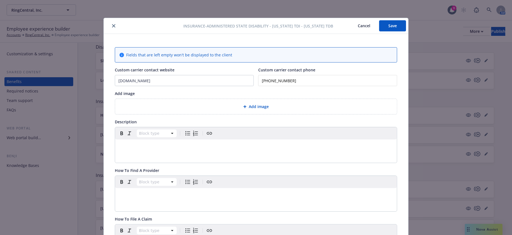
scroll to position [17, 0]
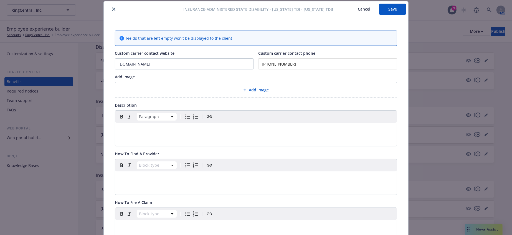
click at [131, 124] on div "editable markdown" at bounding box center [256, 129] width 282 height 13
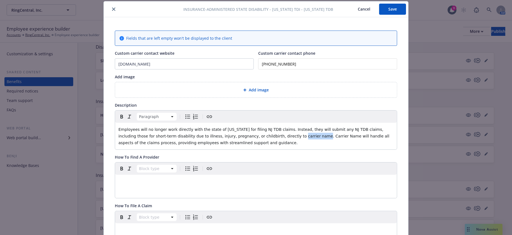
drag, startPoint x: 208, startPoint y: 125, endPoint x: 190, endPoint y: 125, distance: 17.5
click at [190, 127] on span "Employees will no longer work directly with the state of New Jersey for filing …" at bounding box center [254, 136] width 272 height 18
click at [265, 87] on span "Add image" at bounding box center [259, 90] width 20 height 6
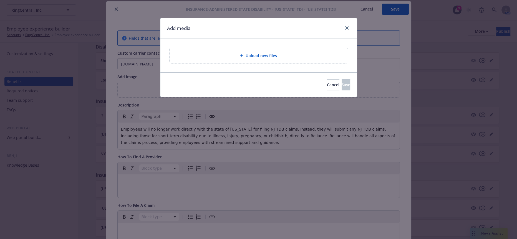
click at [250, 53] on span "Upload new files" at bounding box center [260, 56] width 31 height 6
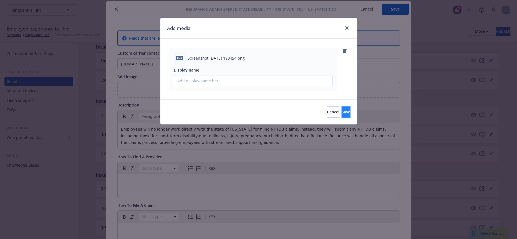
click at [341, 106] on button "Save" at bounding box center [345, 111] width 9 height 11
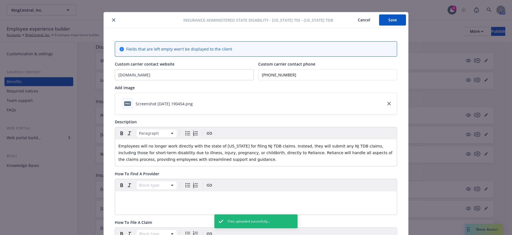
scroll to position [0, 0]
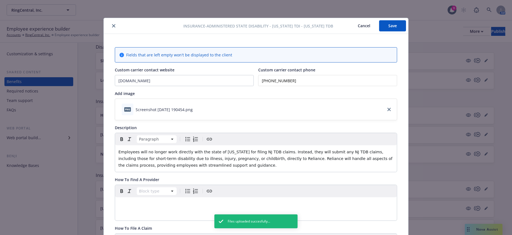
click at [386, 25] on button "Save" at bounding box center [392, 25] width 27 height 11
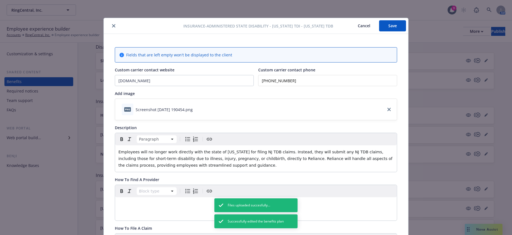
click at [112, 25] on icon "close" at bounding box center [113, 25] width 3 height 3
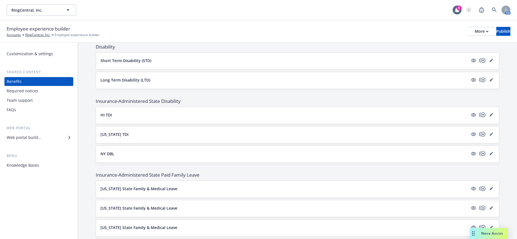
drag, startPoint x: 127, startPoint y: 70, endPoint x: 124, endPoint y: 69, distance: 2.9
click at [127, 107] on div "HI TDI" at bounding box center [297, 115] width 403 height 17
click at [111, 112] on button "HI TDI" at bounding box center [283, 115] width 367 height 6
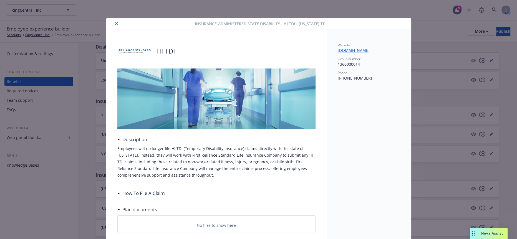
click at [221, 145] on p "Employees will no longer file HI TDI (Temporary Disability Insurance) claims di…" at bounding box center [216, 161] width 198 height 33
drag, startPoint x: 221, startPoint y: 144, endPoint x: 173, endPoint y: 147, distance: 48.6
click at [173, 147] on p "Employees will no longer file HI TDI (Temporary Disability Insurance) claims di…" at bounding box center [216, 161] width 198 height 33
copy p "Temporary Disability Insurance"
click at [115, 22] on icon "close" at bounding box center [116, 23] width 3 height 3
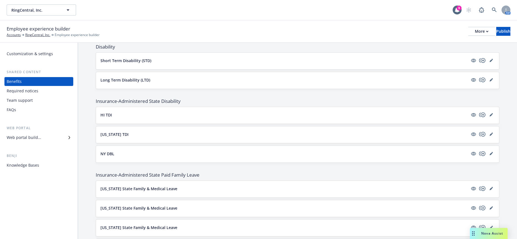
click at [122, 131] on p "New Jersey TDI" at bounding box center [114, 134] width 28 height 6
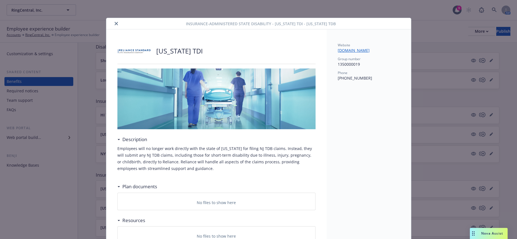
click at [115, 22] on icon "close" at bounding box center [116, 23] width 3 height 3
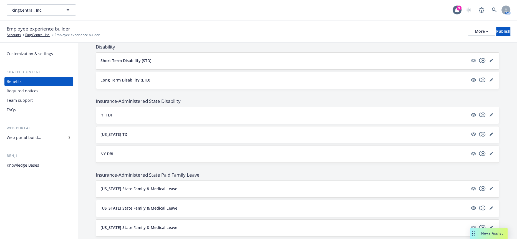
click at [107, 151] on p "NY DBL" at bounding box center [107, 154] width 14 height 6
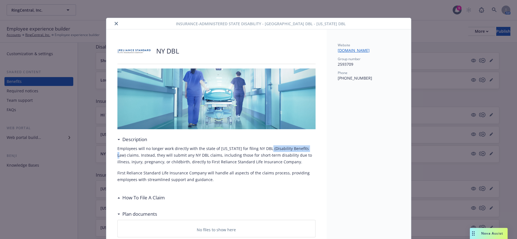
drag, startPoint x: 281, startPoint y: 145, endPoint x: 248, endPoint y: 144, distance: 33.0
click at [248, 145] on p "Employees will no longer work directly with the state of New York for filing NY…" at bounding box center [216, 155] width 198 height 20
copy p "Disability Benefits Law"
drag, startPoint x: 111, startPoint y: 21, endPoint x: 123, endPoint y: 22, distance: 11.9
click at [115, 22] on icon "close" at bounding box center [116, 23] width 3 height 3
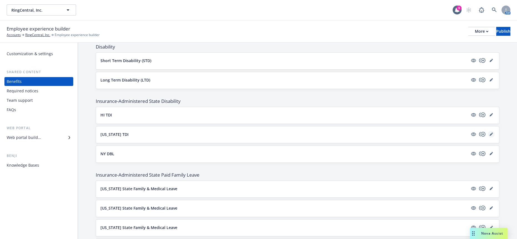
click at [490, 133] on icon "editPencil" at bounding box center [490, 134] width 3 height 3
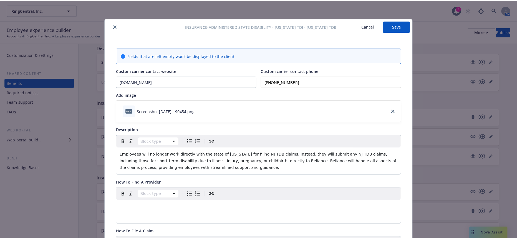
scroll to position [17, 0]
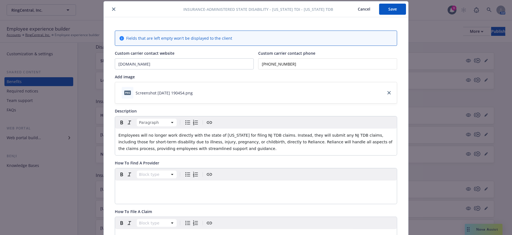
drag, startPoint x: 236, startPoint y: 124, endPoint x: 247, endPoint y: 130, distance: 12.9
click at [236, 133] on span "Employees will no longer work directly with the state of New Jersey for filing …" at bounding box center [255, 142] width 275 height 18
click at [235, 133] on span "Employees will no longer work directly with the state of New Jersey for filing …" at bounding box center [255, 142] width 275 height 18
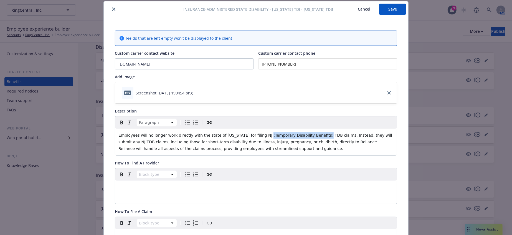
drag, startPoint x: 280, startPoint y: 125, endPoint x: 236, endPoint y: 123, distance: 44.7
click at [236, 133] on span "Employees will no longer work directly with the state of New Jersey for filing …" at bounding box center [255, 142] width 275 height 18
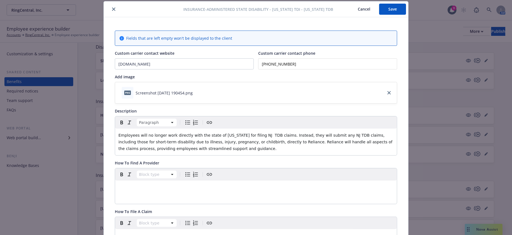
click at [240, 133] on span "Employees will no longer work directly with the state of New Jersey for filing …" at bounding box center [255, 142] width 275 height 18
drag, startPoint x: 244, startPoint y: 125, endPoint x: 255, endPoint y: 125, distance: 11.1
click at [255, 133] on span "Employees will no longer work directly with the state of New Jersey for filing …" at bounding box center [255, 142] width 275 height 18
drag, startPoint x: 286, startPoint y: 124, endPoint x: 265, endPoint y: 125, distance: 20.5
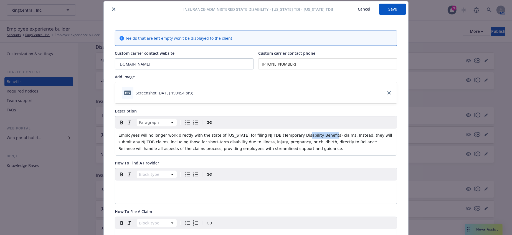
click at [265, 133] on span "Employees will no longer work directly with the state of New Jersey for filing …" at bounding box center [255, 142] width 275 height 18
drag, startPoint x: 286, startPoint y: 123, endPoint x: 244, endPoint y: 124, distance: 42.7
click at [244, 133] on span "Employees will no longer work directly with the state of New Jersey for filing …" at bounding box center [255, 142] width 275 height 18
copy span "Temporary Disability Benefits"
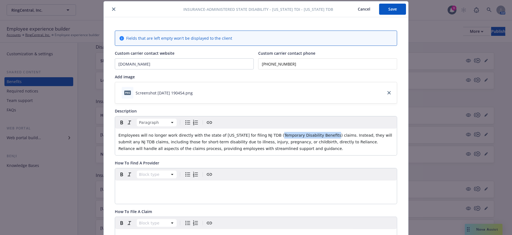
click at [389, 12] on button "Save" at bounding box center [392, 9] width 27 height 11
click at [392, 6] on button "Save" at bounding box center [392, 9] width 27 height 11
click at [245, 145] on div "Fields that are left empty won't be displayed to the client Custom carrier cont…" at bounding box center [256, 213] width 282 height 364
click at [382, 8] on button "Save" at bounding box center [392, 9] width 27 height 11
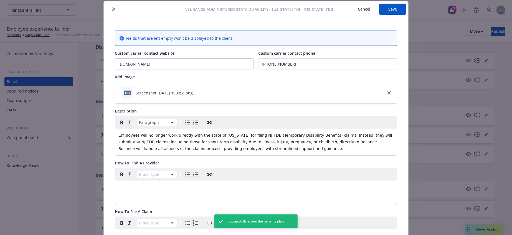
click at [112, 9] on icon "close" at bounding box center [113, 8] width 3 height 3
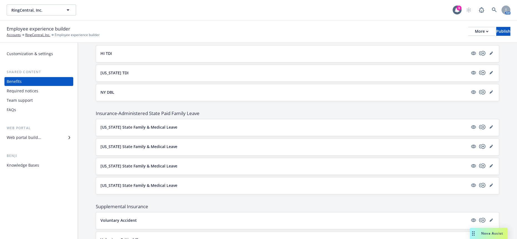
scroll to position [463, 0]
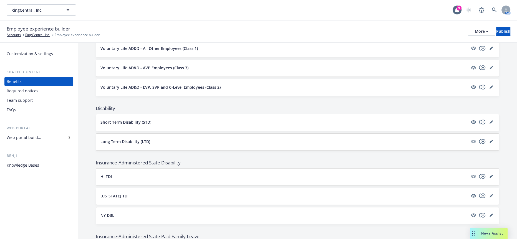
click at [121, 139] on p "Long Term Disability (LTD)" at bounding box center [125, 142] width 50 height 6
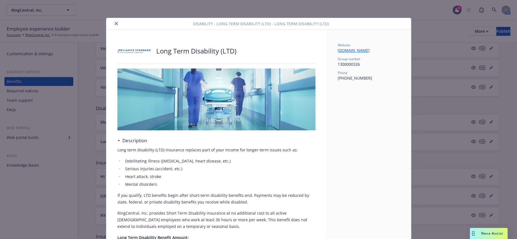
click at [115, 23] on icon "close" at bounding box center [116, 23] width 3 height 3
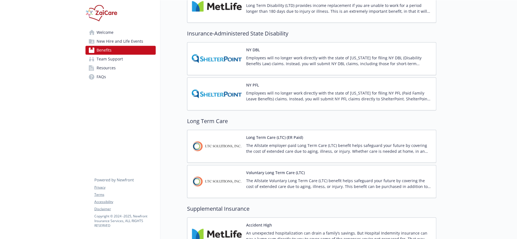
click at [225, 82] on img at bounding box center [217, 94] width 50 height 24
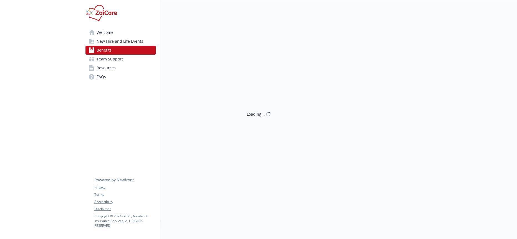
scroll to position [493, 0]
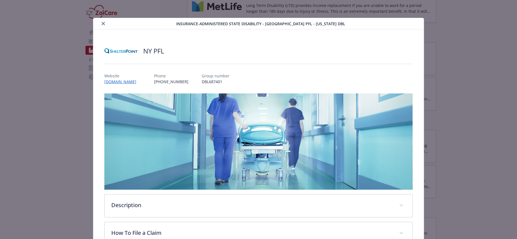
click at [102, 22] on icon "close" at bounding box center [103, 23] width 3 height 3
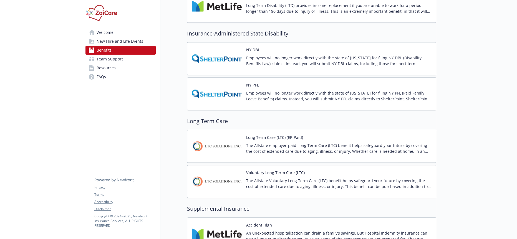
click at [229, 135] on img at bounding box center [217, 147] width 50 height 24
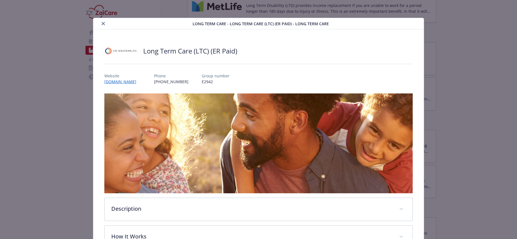
scroll to position [8, 0]
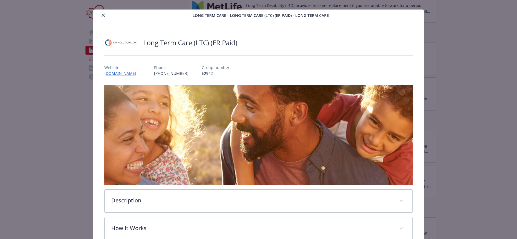
click at [100, 12] on button "close" at bounding box center [103, 15] width 7 height 7
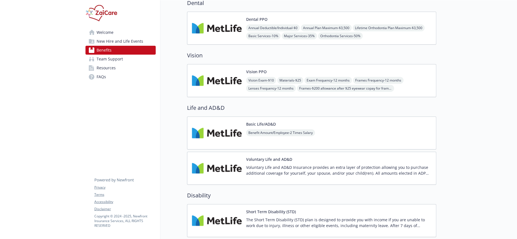
scroll to position [247, 0]
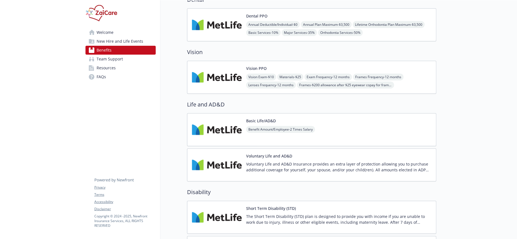
click at [218, 118] on img at bounding box center [217, 130] width 50 height 24
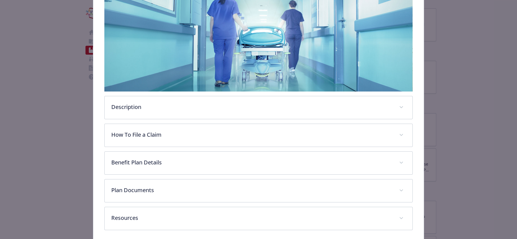
scroll to position [98, 0]
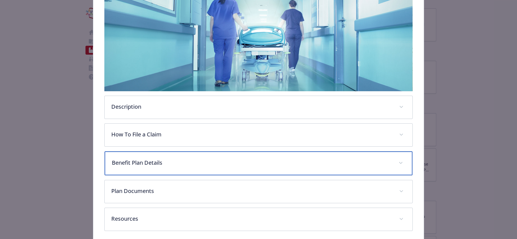
click at [139, 159] on p "Benefit Plan Details" at bounding box center [252, 163] width 280 height 8
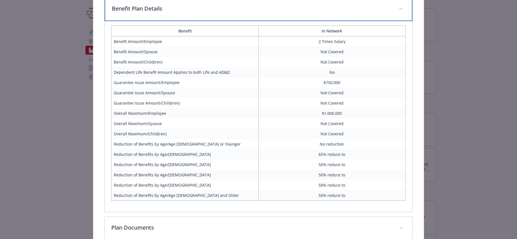
scroll to position [0, 0]
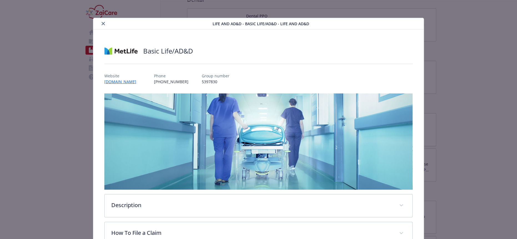
click at [102, 24] on icon "close" at bounding box center [103, 23] width 3 height 3
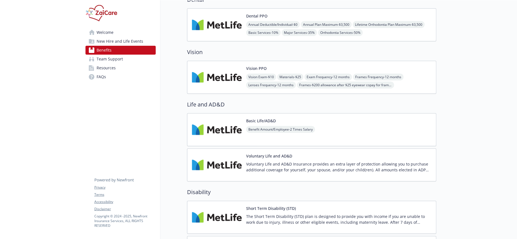
click at [220, 118] on img at bounding box center [217, 130] width 50 height 24
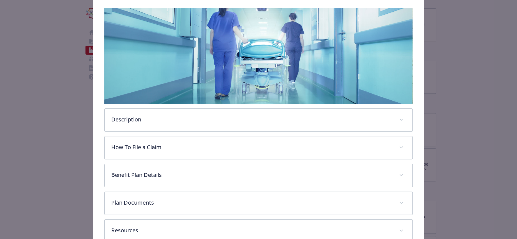
scroll to position [98, 0]
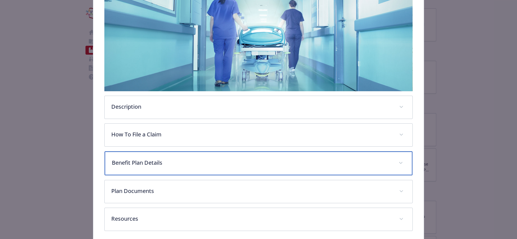
click at [128, 159] on p "Benefit Plan Details" at bounding box center [252, 163] width 280 height 8
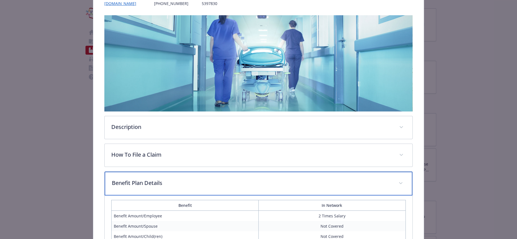
scroll to position [0, 0]
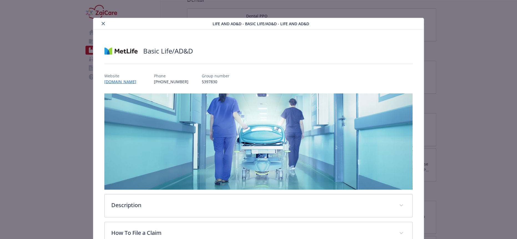
click at [103, 22] on icon "close" at bounding box center [103, 23] width 3 height 3
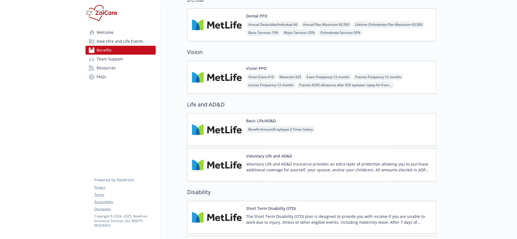
click at [217, 153] on img at bounding box center [217, 165] width 50 height 24
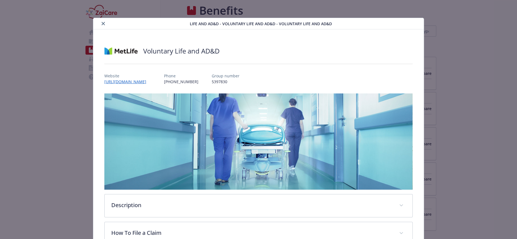
scroll to position [247, 0]
click at [102, 22] on icon "close" at bounding box center [103, 23] width 3 height 3
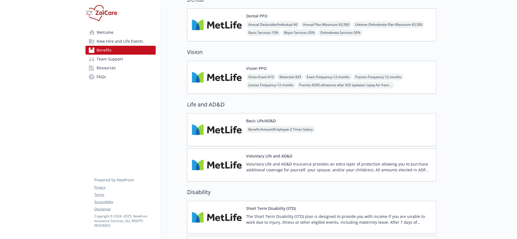
click at [265, 153] on div "Voluntary Life and AD&D Voluntary Life and AD&D Insurance provides an extra lay…" at bounding box center [338, 165] width 185 height 24
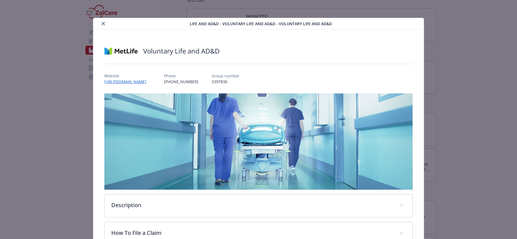
click at [100, 25] on button "close" at bounding box center [103, 23] width 7 height 7
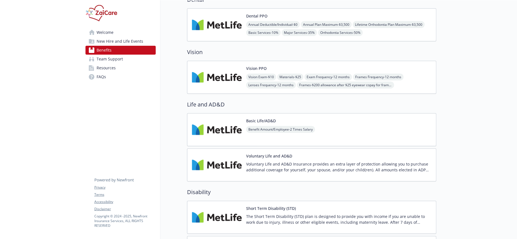
click at [218, 201] on div "Short Term Disability (STD) The Short Term Disability (STD) plan is designed to…" at bounding box center [311, 217] width 249 height 33
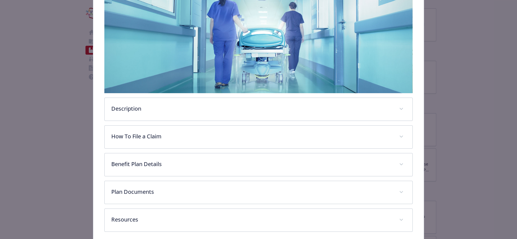
scroll to position [98, 0]
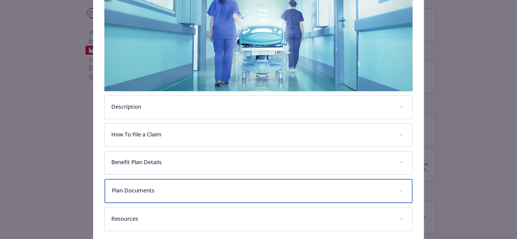
click at [144, 179] on div "Plan Documents" at bounding box center [258, 191] width 307 height 24
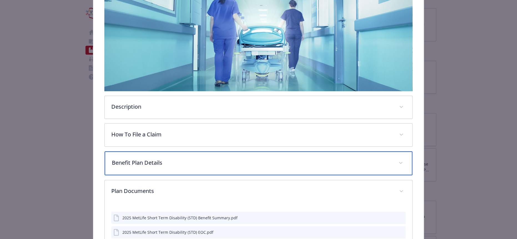
click at [145, 159] on p "Benefit Plan Details" at bounding box center [252, 163] width 280 height 8
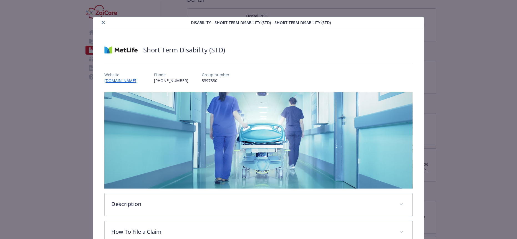
scroll to position [0, 0]
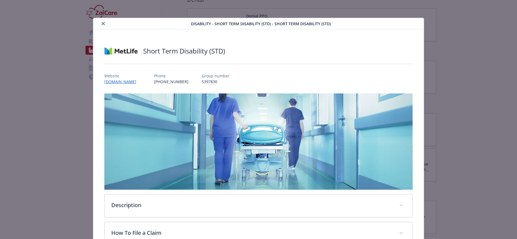
click at [102, 22] on icon "close" at bounding box center [103, 23] width 3 height 3
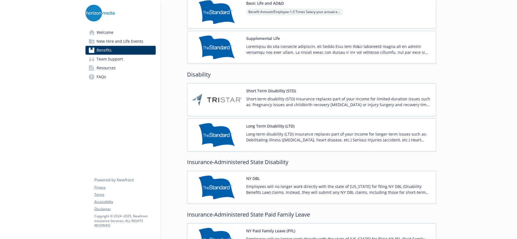
scroll to position [400, 0]
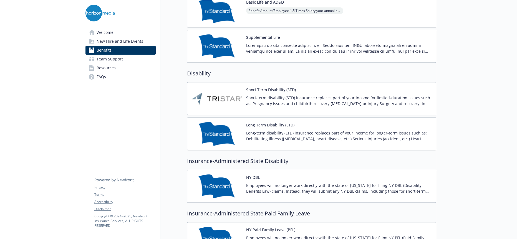
click at [215, 227] on img at bounding box center [217, 239] width 50 height 24
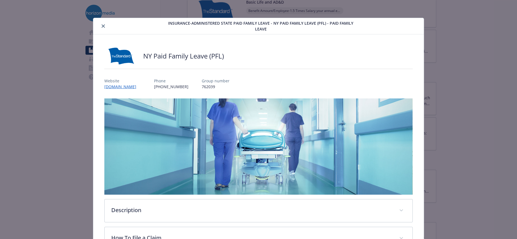
click at [102, 27] on icon "close" at bounding box center [103, 25] width 3 height 3
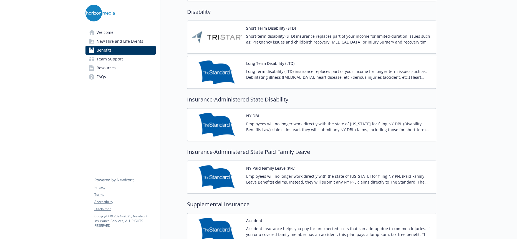
click at [236, 218] on img at bounding box center [217, 230] width 50 height 24
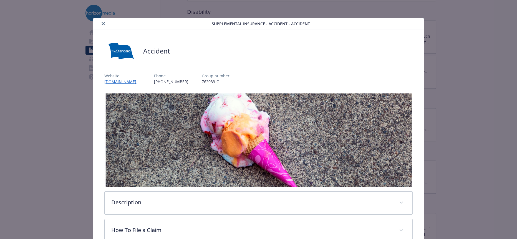
click at [102, 24] on icon "close" at bounding box center [103, 23] width 3 height 3
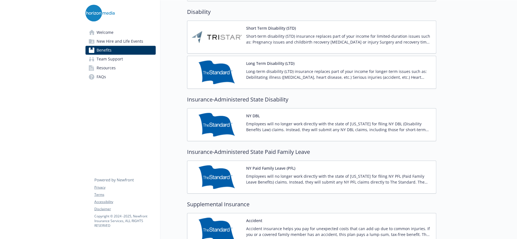
click at [274, 161] on div "NY Paid Family Leave (PFL) Employees will no longer work directly with the stat…" at bounding box center [311, 177] width 249 height 33
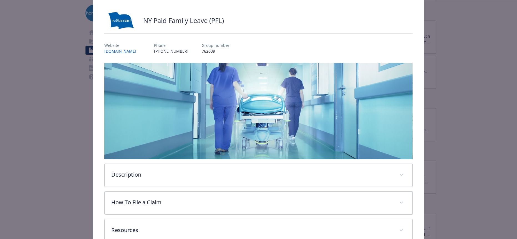
scroll to position [56, 0]
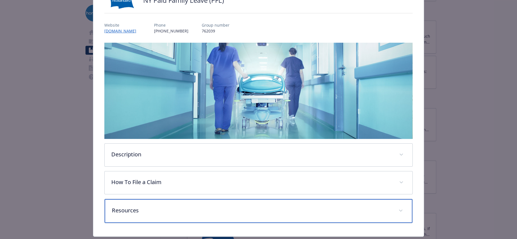
click at [140, 206] on p "Resources" at bounding box center [252, 210] width 280 height 8
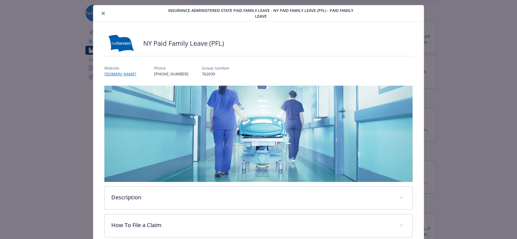
scroll to position [0, 0]
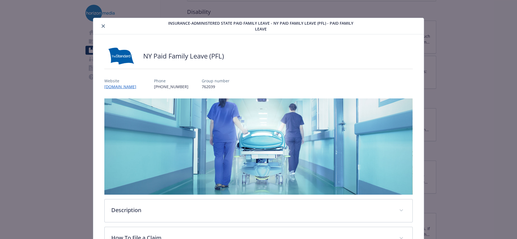
click at [102, 25] on icon "close" at bounding box center [103, 25] width 3 height 3
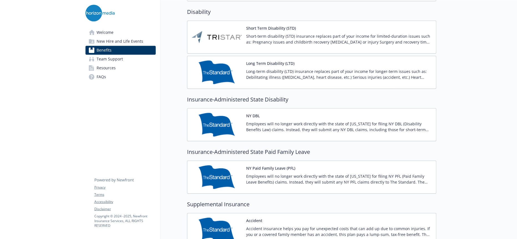
click at [259, 113] on div "NY DBL Employees will no longer work directly with the state of [US_STATE] for …" at bounding box center [338, 125] width 185 height 24
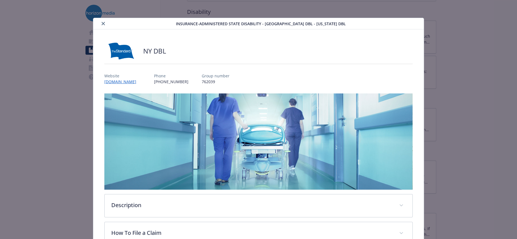
click at [102, 22] on icon "close" at bounding box center [103, 23] width 3 height 3
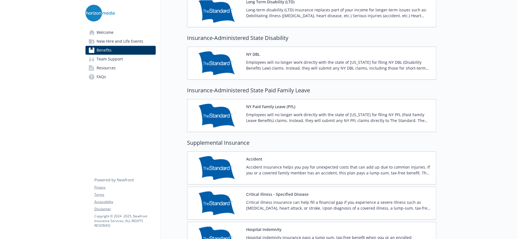
scroll to position [370, 0]
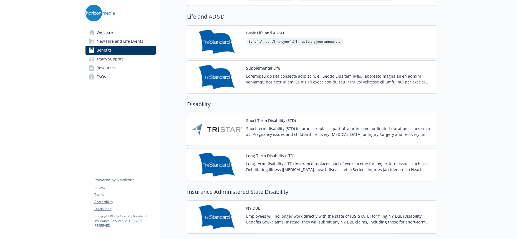
click at [262, 118] on button "Short Term Disability (STD)" at bounding box center [271, 121] width 50 height 6
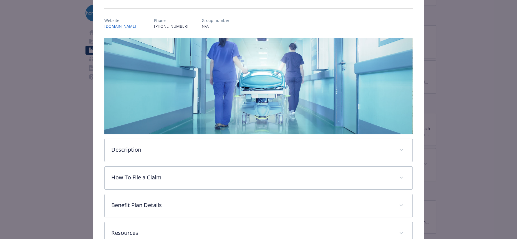
scroll to position [74, 0]
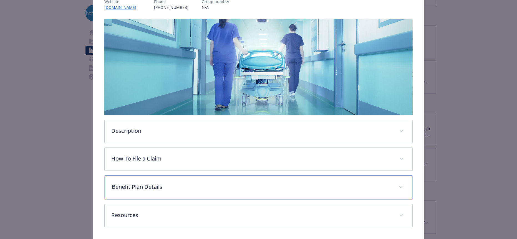
click at [139, 183] on p "Benefit Plan Details" at bounding box center [252, 187] width 280 height 8
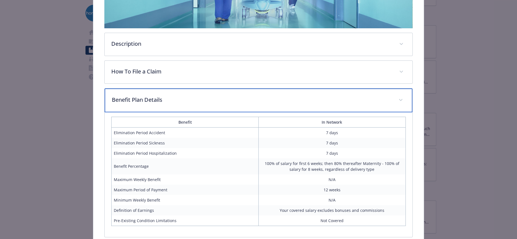
scroll to position [0, 0]
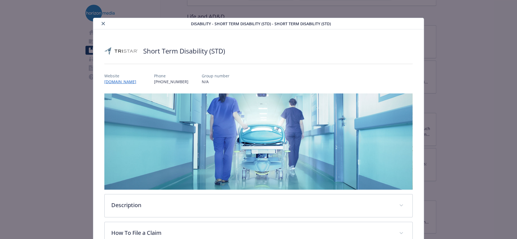
click at [102, 22] on icon "close" at bounding box center [103, 23] width 3 height 3
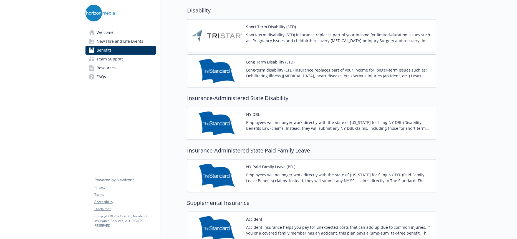
scroll to position [462, 0]
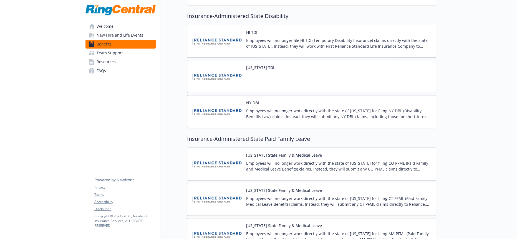
scroll to position [770, 0]
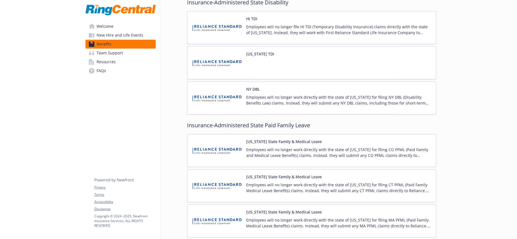
click at [228, 139] on img at bounding box center [217, 151] width 50 height 24
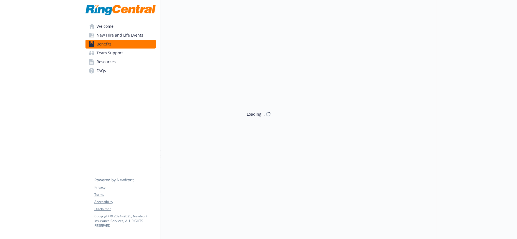
scroll to position [770, 0]
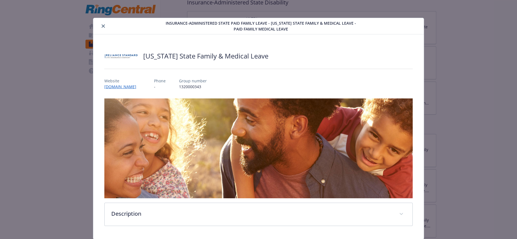
click at [100, 28] on button "close" at bounding box center [103, 26] width 7 height 7
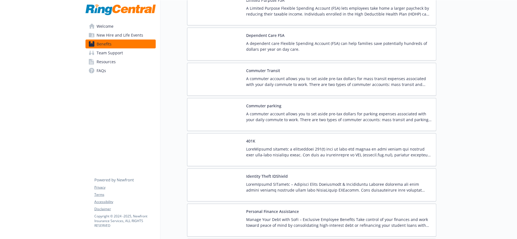
scroll to position [1356, 0]
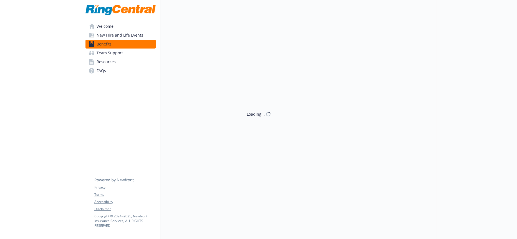
scroll to position [1356, 0]
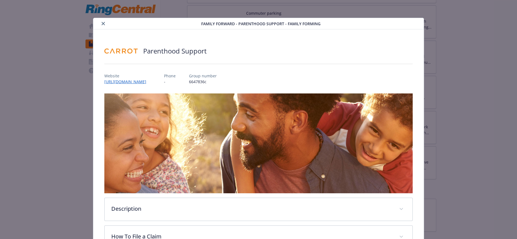
click at [102, 23] on icon "close" at bounding box center [103, 23] width 3 height 3
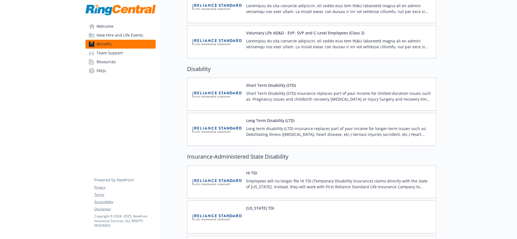
scroll to position [554, 0]
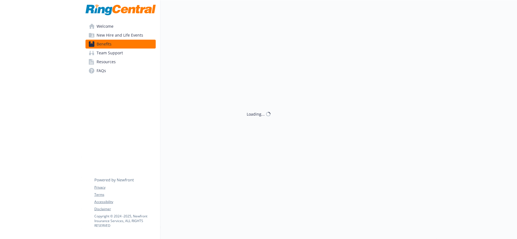
scroll to position [554, 0]
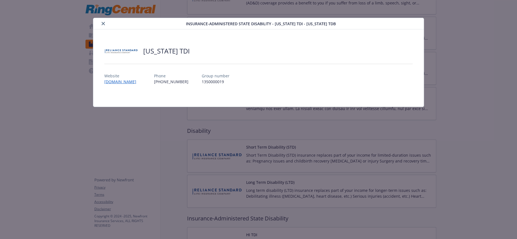
click at [102, 22] on icon "close" at bounding box center [103, 23] width 3 height 3
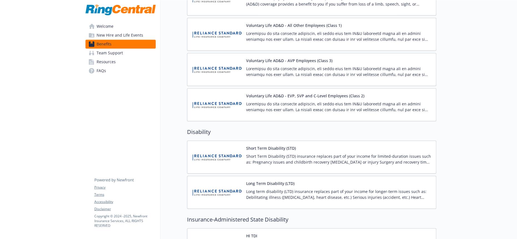
scroll to position [554, 0]
click at [225, 179] on img at bounding box center [217, 191] width 50 height 24
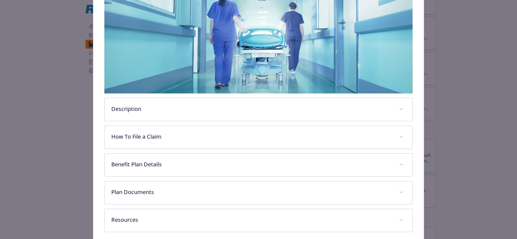
scroll to position [98, 0]
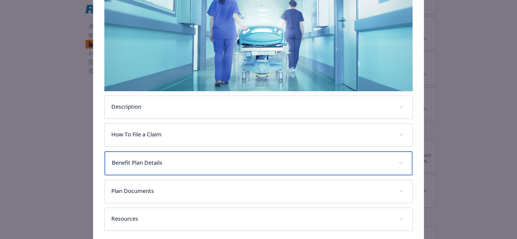
click at [138, 159] on p "Benefit Plan Details" at bounding box center [252, 163] width 280 height 8
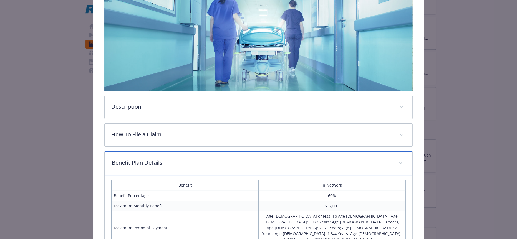
scroll to position [160, 0]
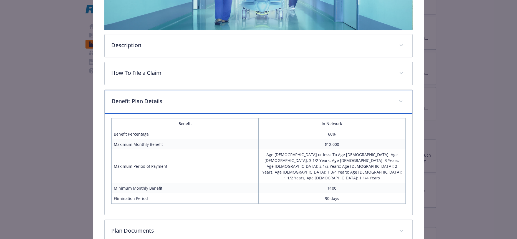
click at [139, 97] on p "Benefit Plan Details" at bounding box center [252, 101] width 280 height 8
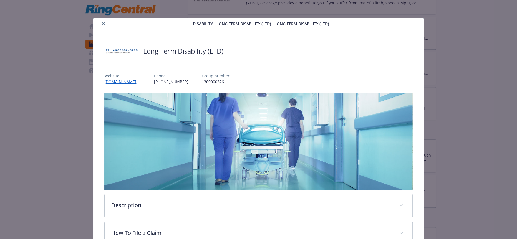
scroll to position [100, 0]
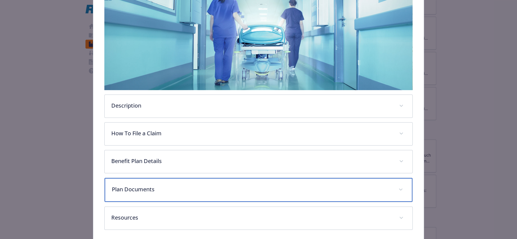
click at [145, 185] on p "Plan Documents" at bounding box center [252, 189] width 280 height 8
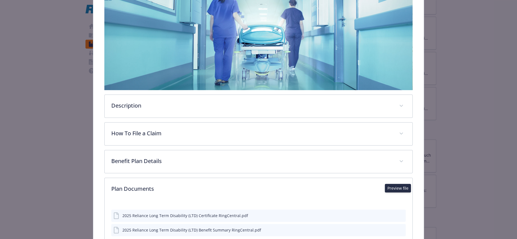
click at [398, 213] on icon "preview file" at bounding box center [400, 215] width 5 height 4
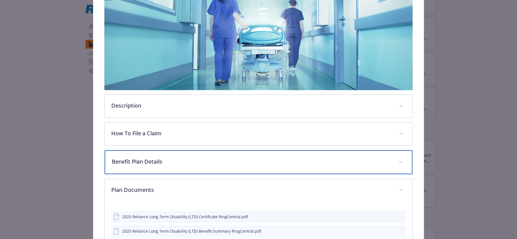
click at [142, 158] on p "Benefit Plan Details" at bounding box center [252, 162] width 280 height 8
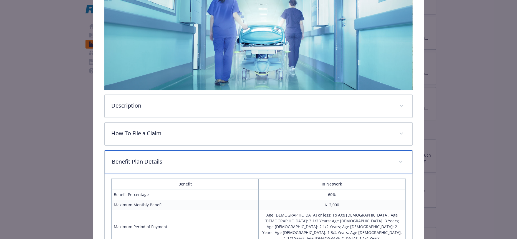
click at [145, 158] on p "Benefit Plan Details" at bounding box center [252, 162] width 280 height 8
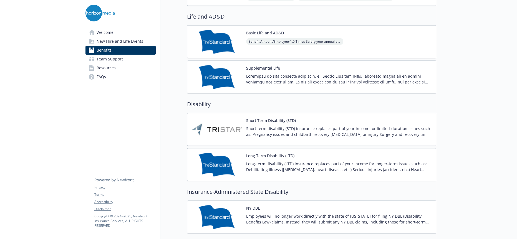
scroll to position [308, 0]
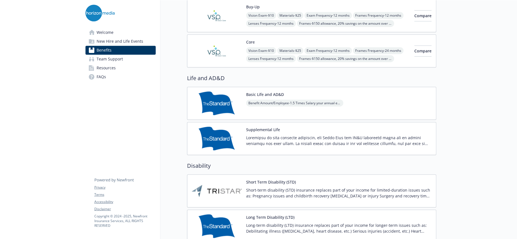
click at [247, 222] on p "Long-term disability (LTD) insurance replaces part of your income for longer-te…" at bounding box center [338, 228] width 185 height 12
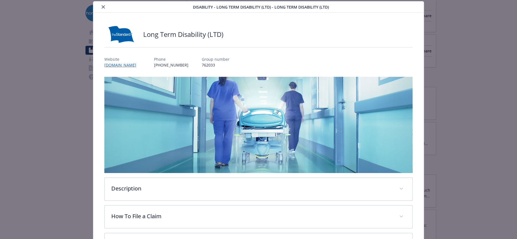
scroll to position [74, 0]
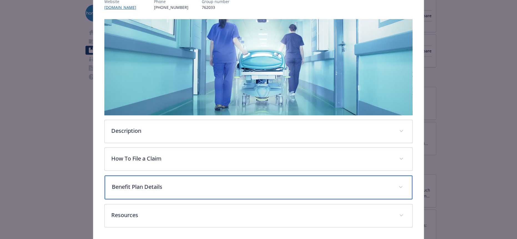
click at [143, 183] on p "Benefit Plan Details" at bounding box center [252, 187] width 280 height 8
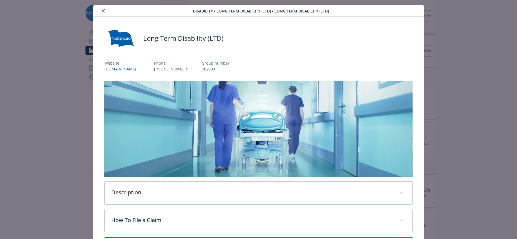
scroll to position [0, 0]
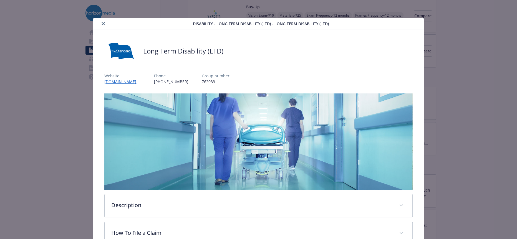
drag, startPoint x: 101, startPoint y: 23, endPoint x: 103, endPoint y: 26, distance: 3.4
click at [102, 23] on icon "close" at bounding box center [103, 23] width 3 height 3
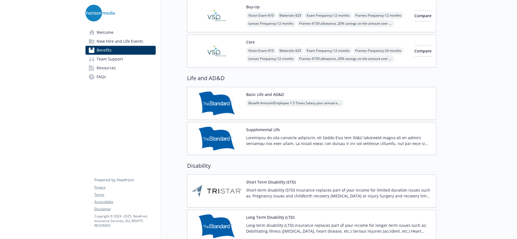
click at [272, 179] on button "Short Term Disability (STD)" at bounding box center [271, 182] width 50 height 6
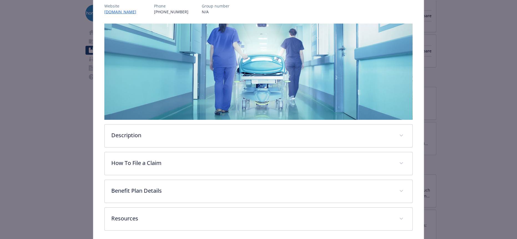
scroll to position [74, 0]
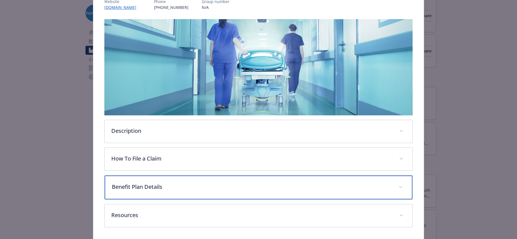
click at [139, 183] on p "Benefit Plan Details" at bounding box center [252, 187] width 280 height 8
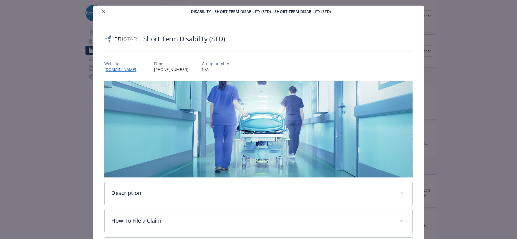
scroll to position [0, 0]
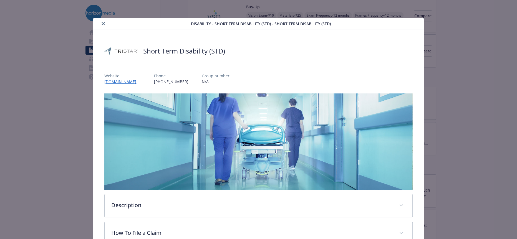
click at [101, 25] on button "close" at bounding box center [103, 23] width 7 height 7
